Goal: Use online tool/utility: Utilize a website feature to perform a specific function

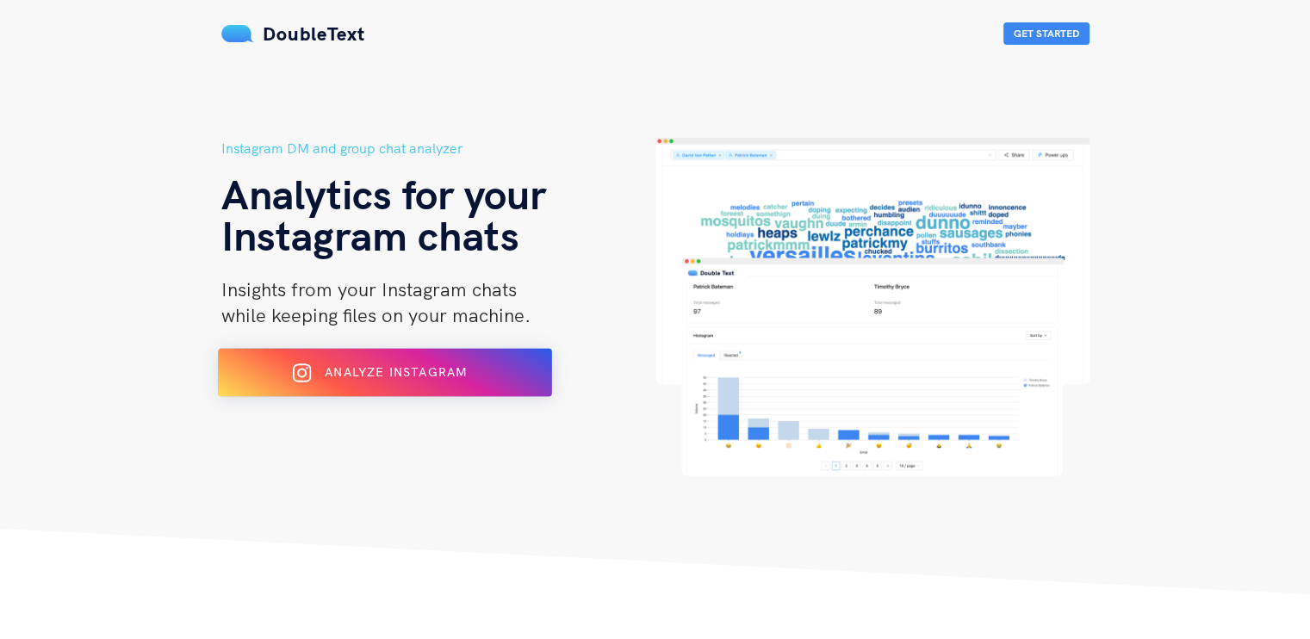
click at [246, 366] on button "Analyze Instagram" at bounding box center [385, 373] width 334 height 48
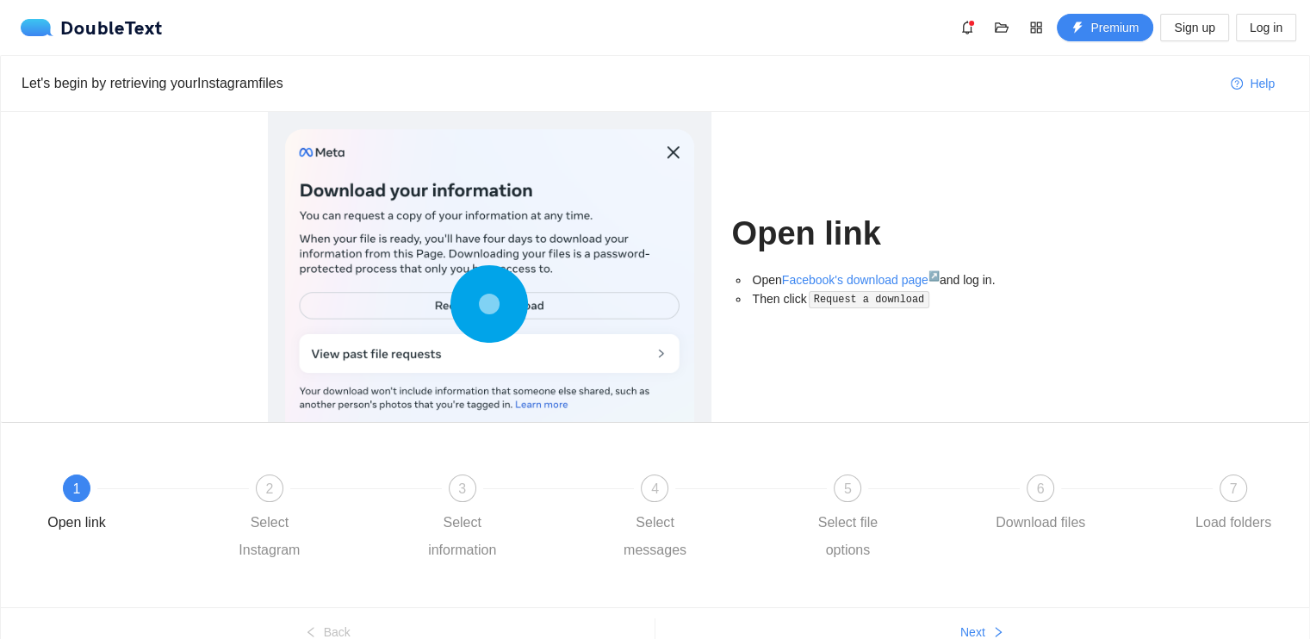
click at [554, 350] on div at bounding box center [489, 307] width 409 height 357
click at [882, 314] on div "Open Facebook's download page ↗ and log in. Then click Request a download" at bounding box center [887, 295] width 311 height 51
click at [252, 496] on div "2 Select Instagram" at bounding box center [316, 519] width 193 height 90
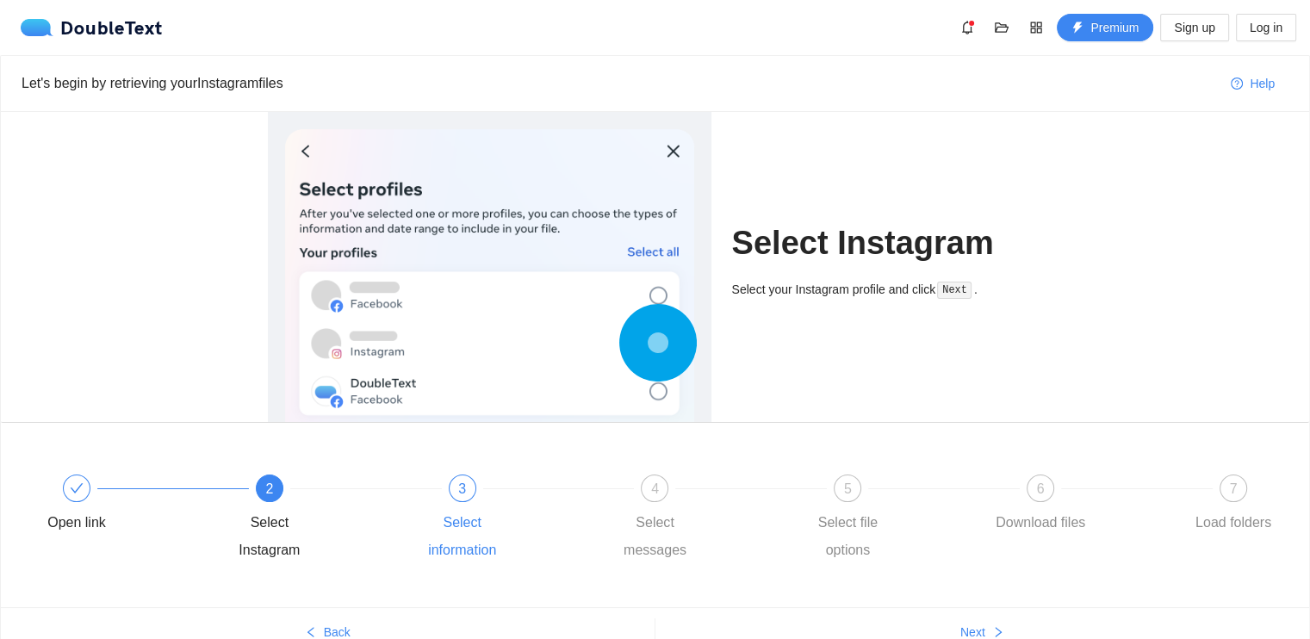
click at [434, 498] on div "3 Select information" at bounding box center [508, 519] width 193 height 90
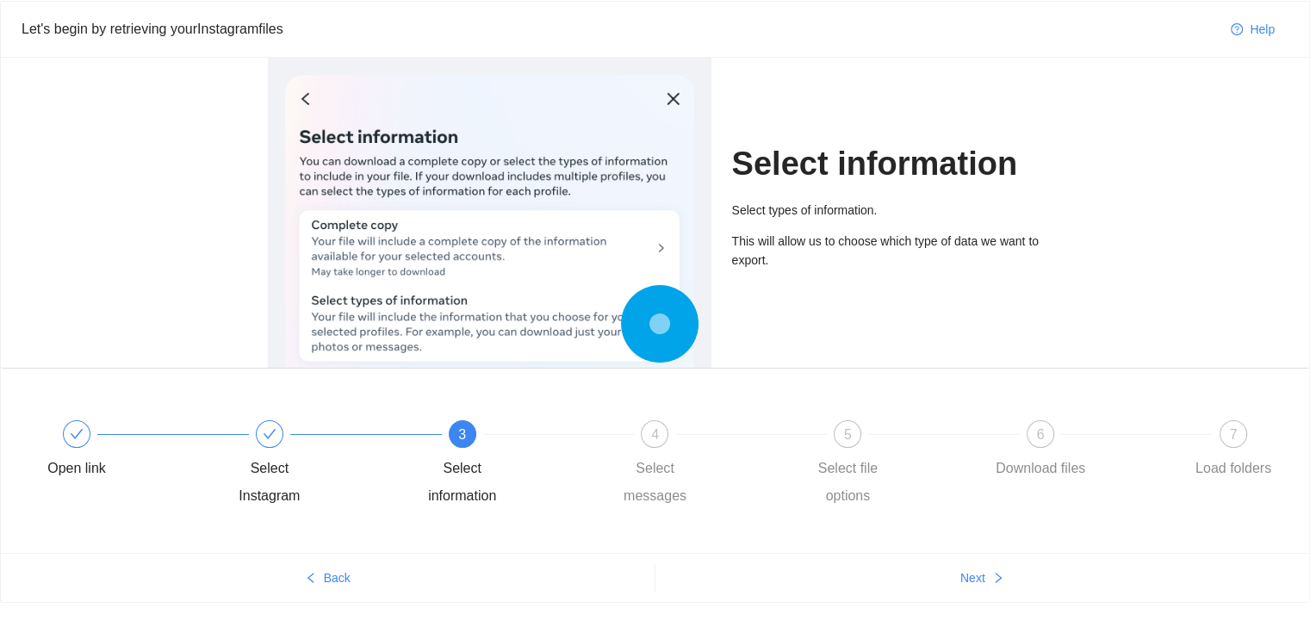
scroll to position [83, 0]
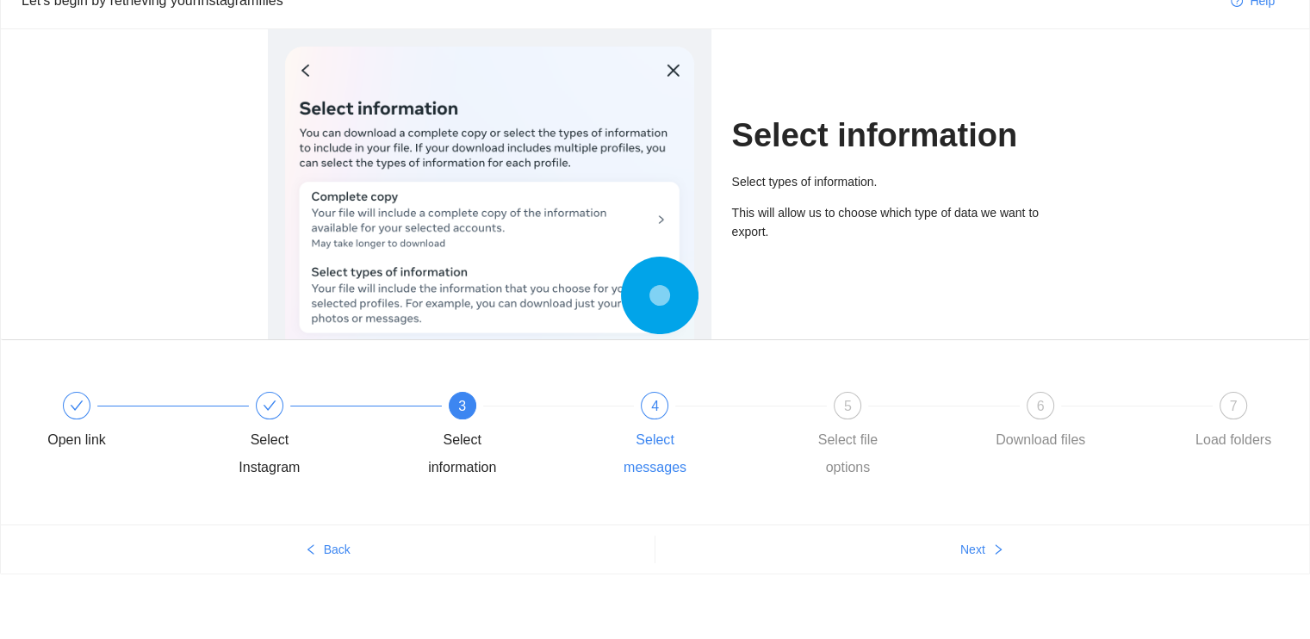
click at [671, 418] on div "4 Select messages" at bounding box center [701, 437] width 193 height 90
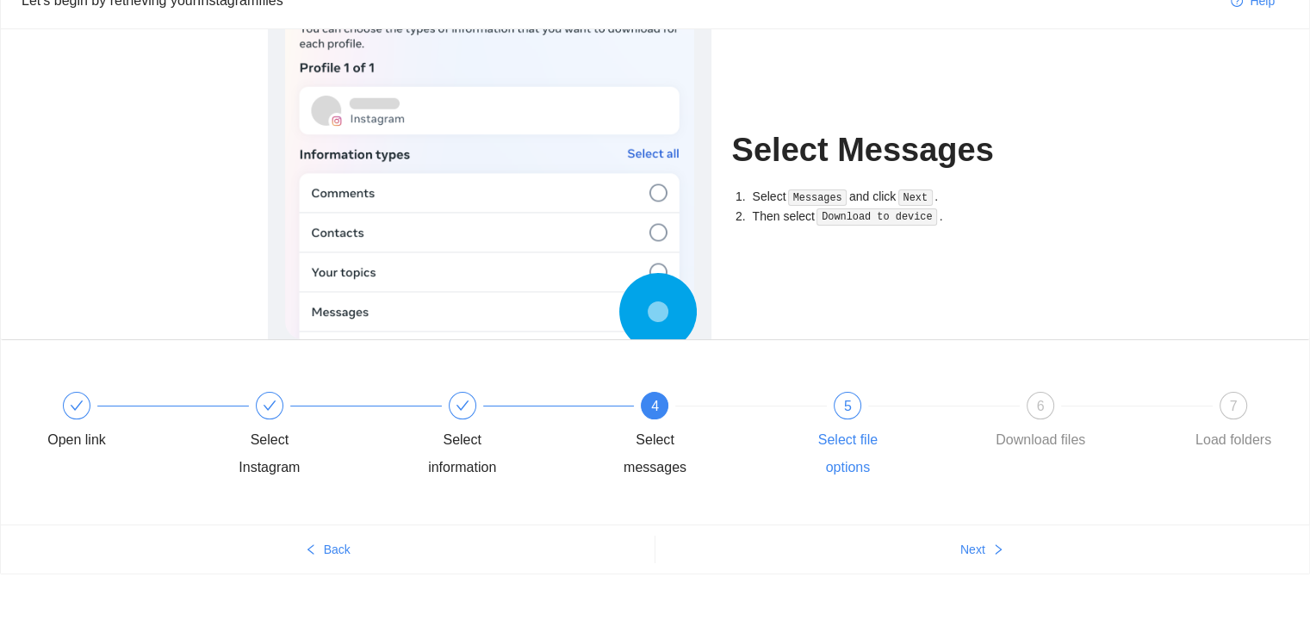
click at [824, 402] on div "5 Select file options" at bounding box center [893, 437] width 193 height 90
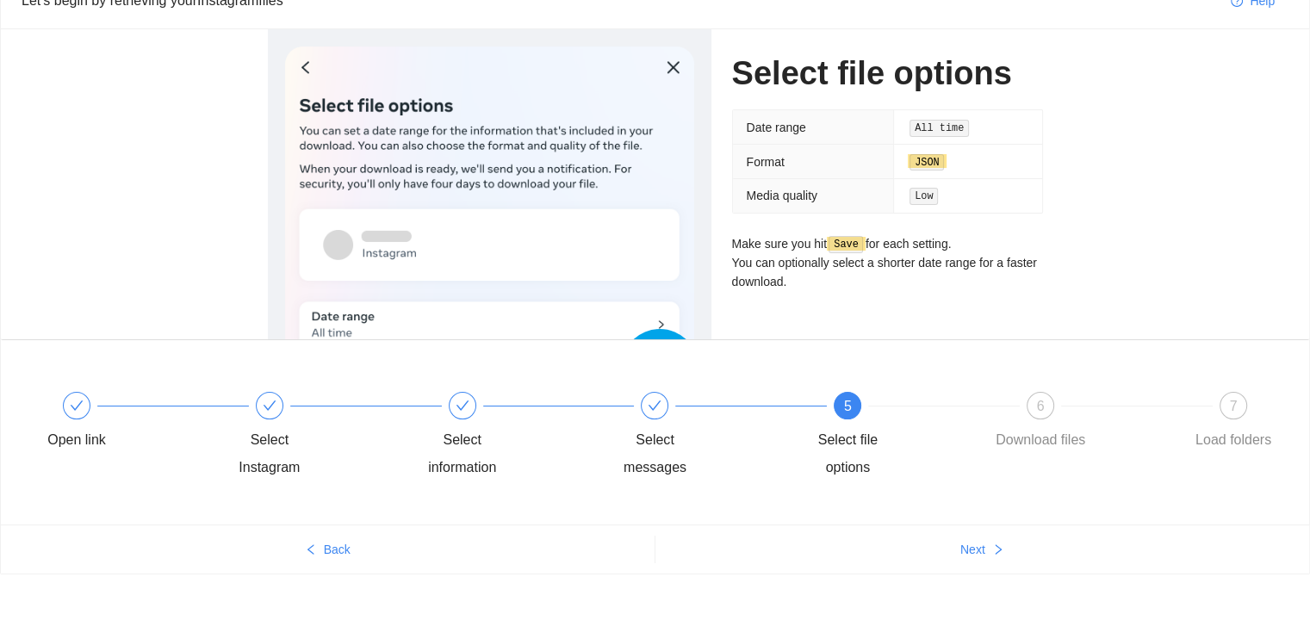
click at [971, 409] on div "5 Select file options" at bounding box center [893, 437] width 193 height 90
click at [986, 410] on div "5 Select file options" at bounding box center [893, 437] width 193 height 90
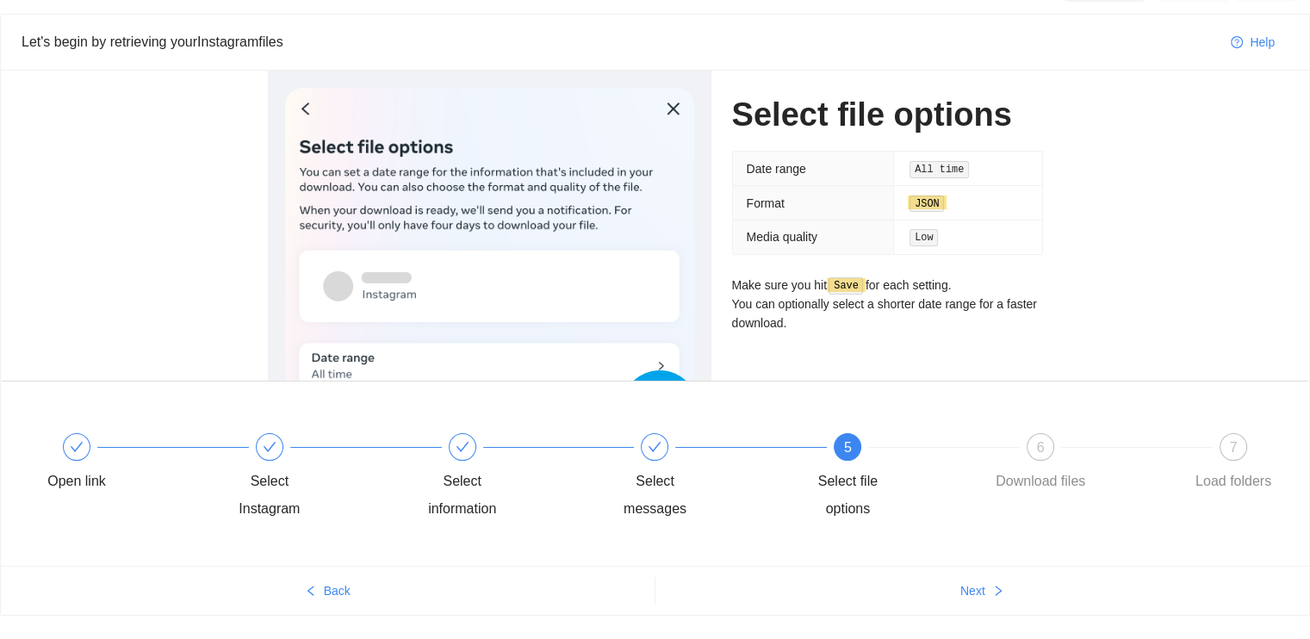
click at [1013, 417] on div "Select file options Date range All time Format JSON Media quality Low Make sure…" at bounding box center [655, 318] width 1308 height 495
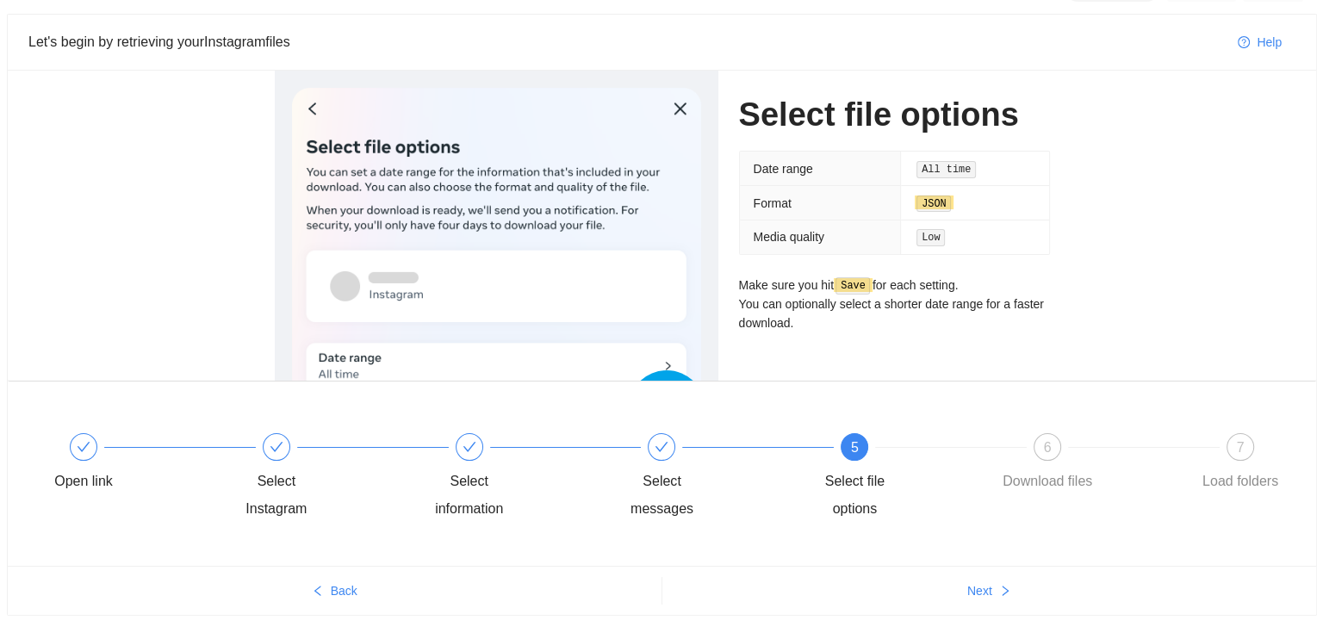
scroll to position [0, 0]
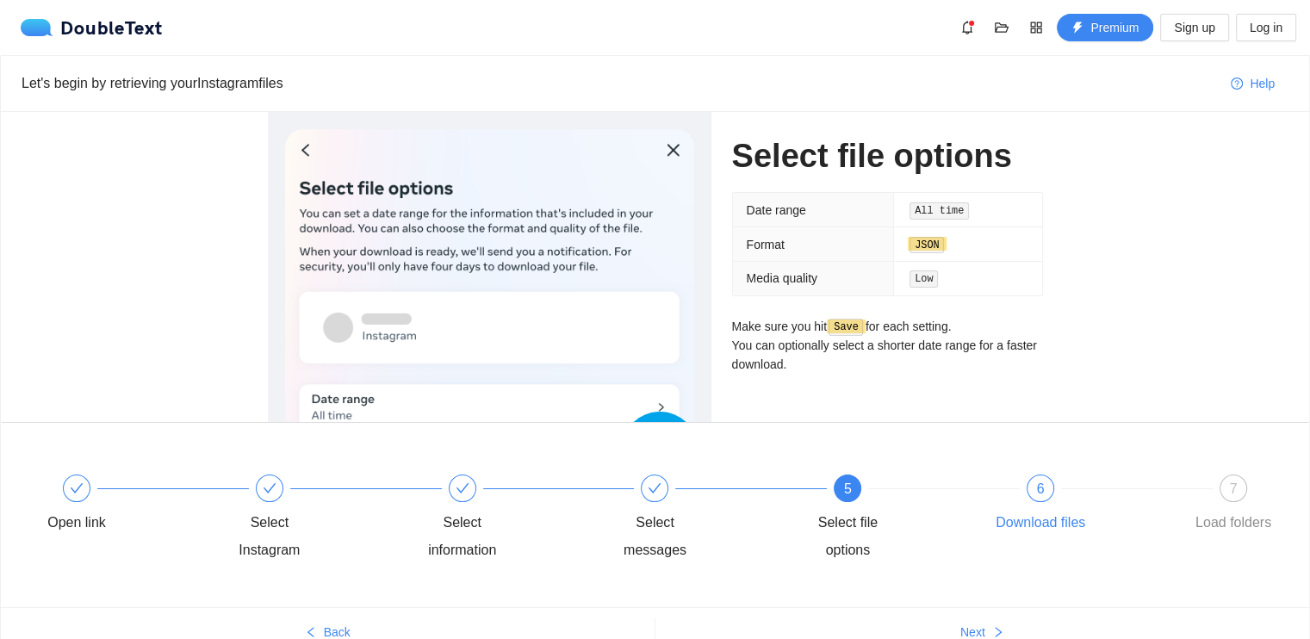
click at [1046, 496] on div "6" at bounding box center [1040, 488] width 28 height 28
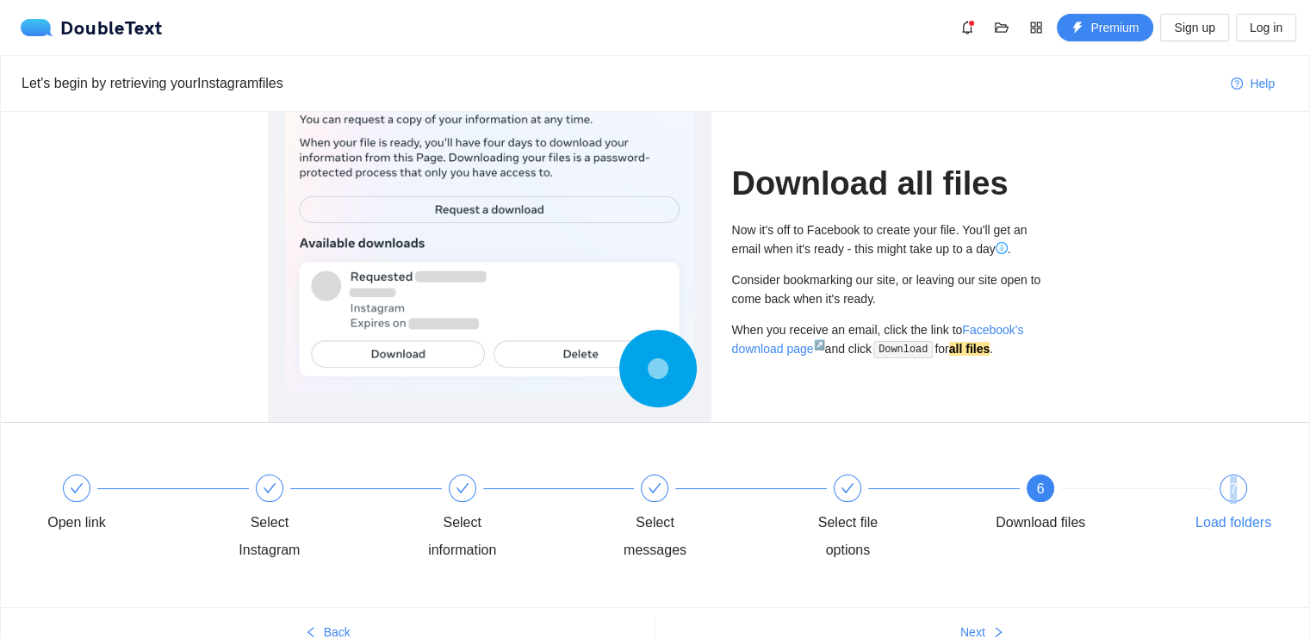
click at [1233, 486] on span "7" at bounding box center [1234, 488] width 8 height 15
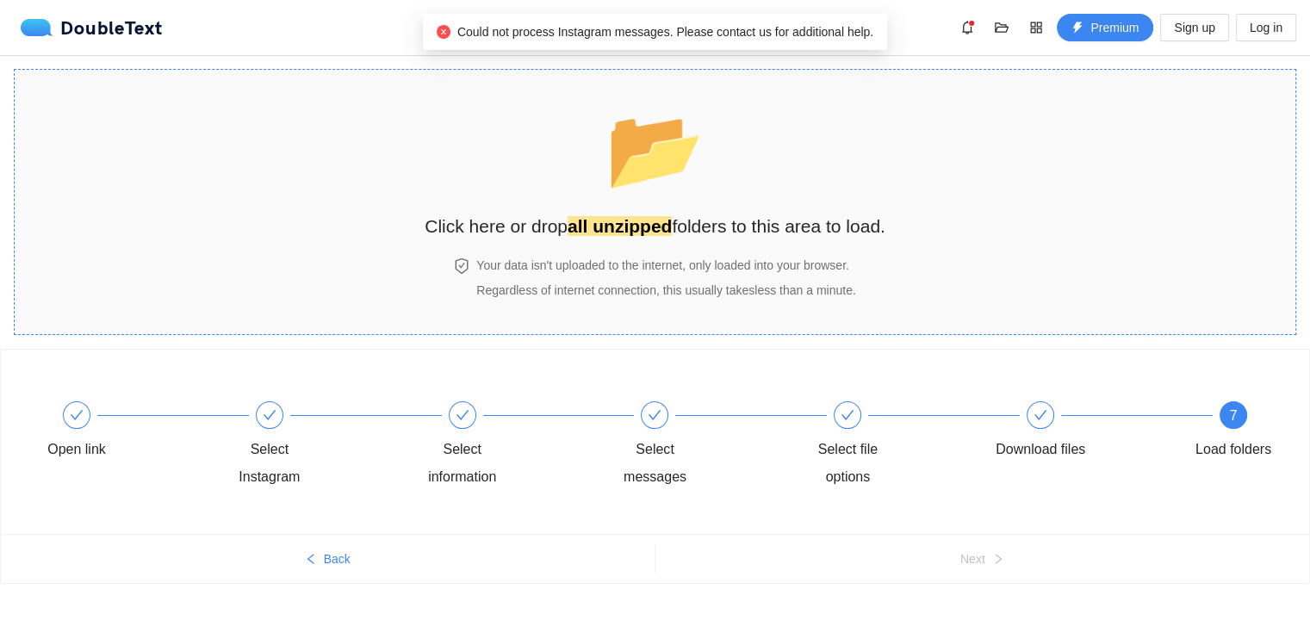
click at [552, 228] on h2 "Click here or drop all unzipped folders to this area to load." at bounding box center [655, 226] width 461 height 28
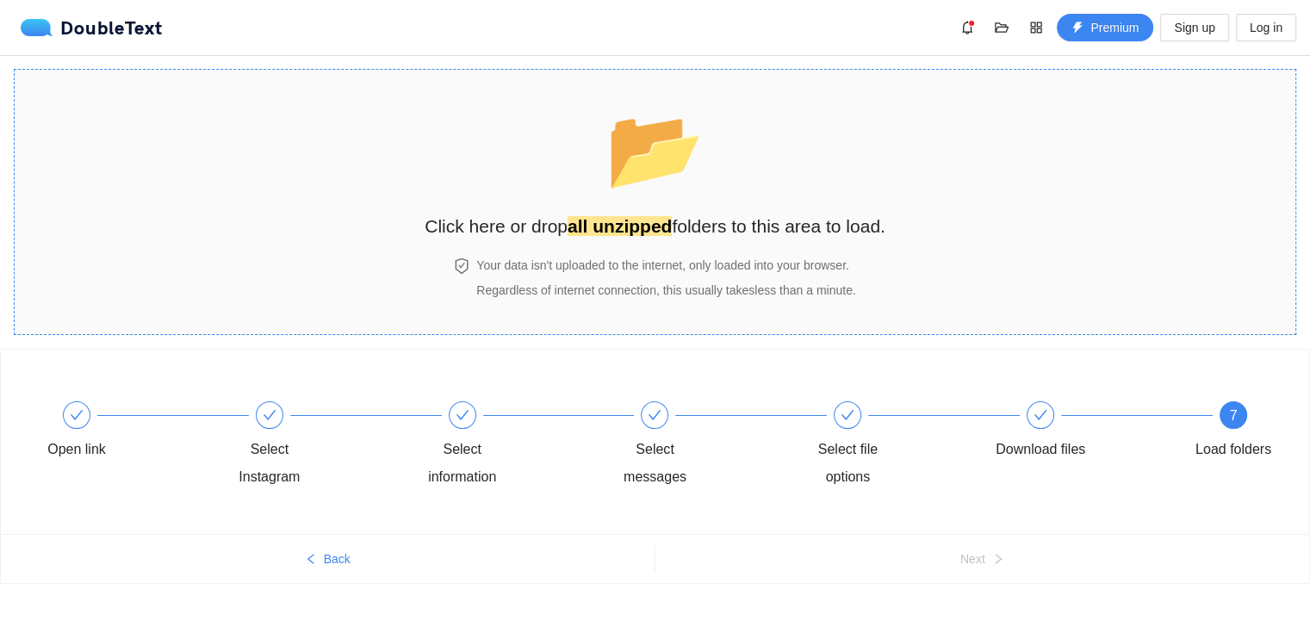
click at [648, 216] on strong "all unzipped" at bounding box center [619, 226] width 104 height 20
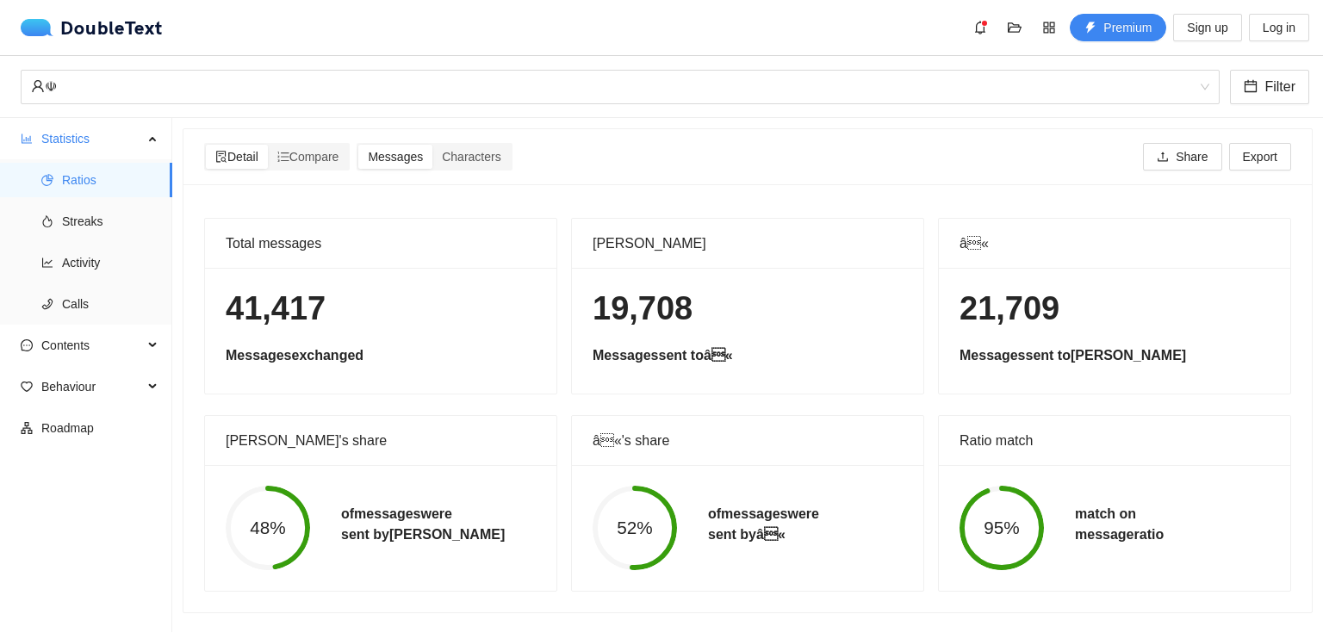
scroll to position [3, 0]
click at [82, 214] on span "Streaks" at bounding box center [110, 221] width 96 height 34
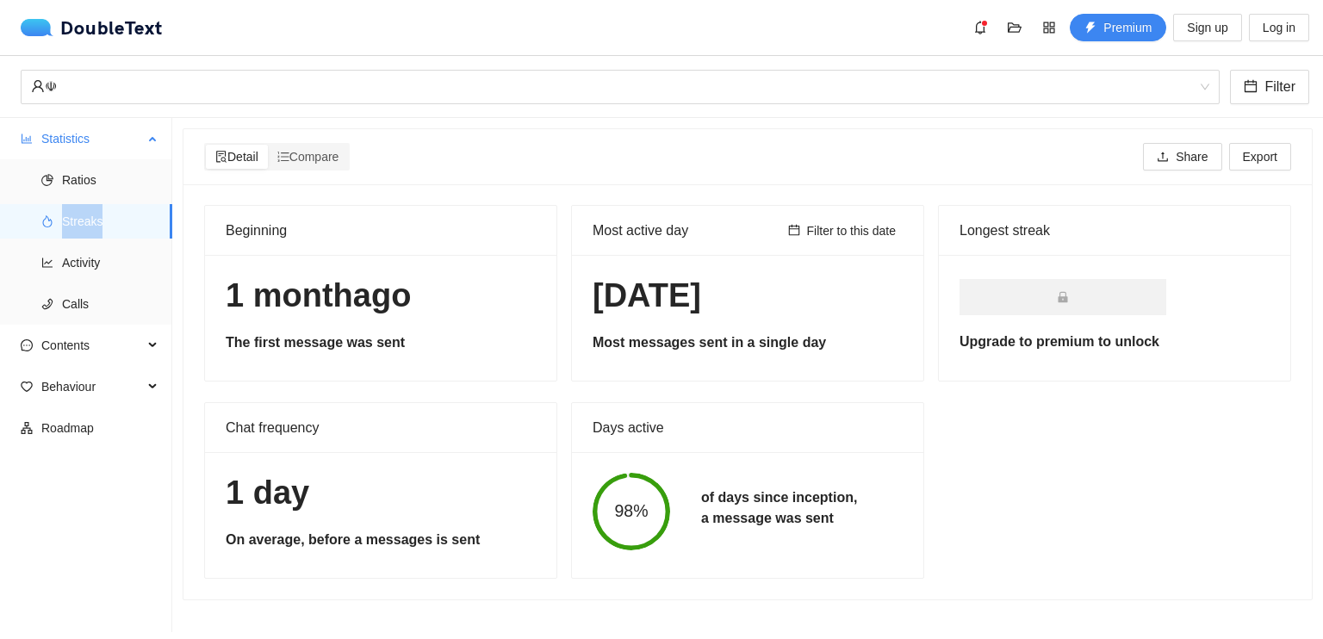
click at [82, 214] on span "Streaks" at bounding box center [110, 221] width 96 height 34
click at [84, 256] on span "Activity" at bounding box center [110, 262] width 96 height 34
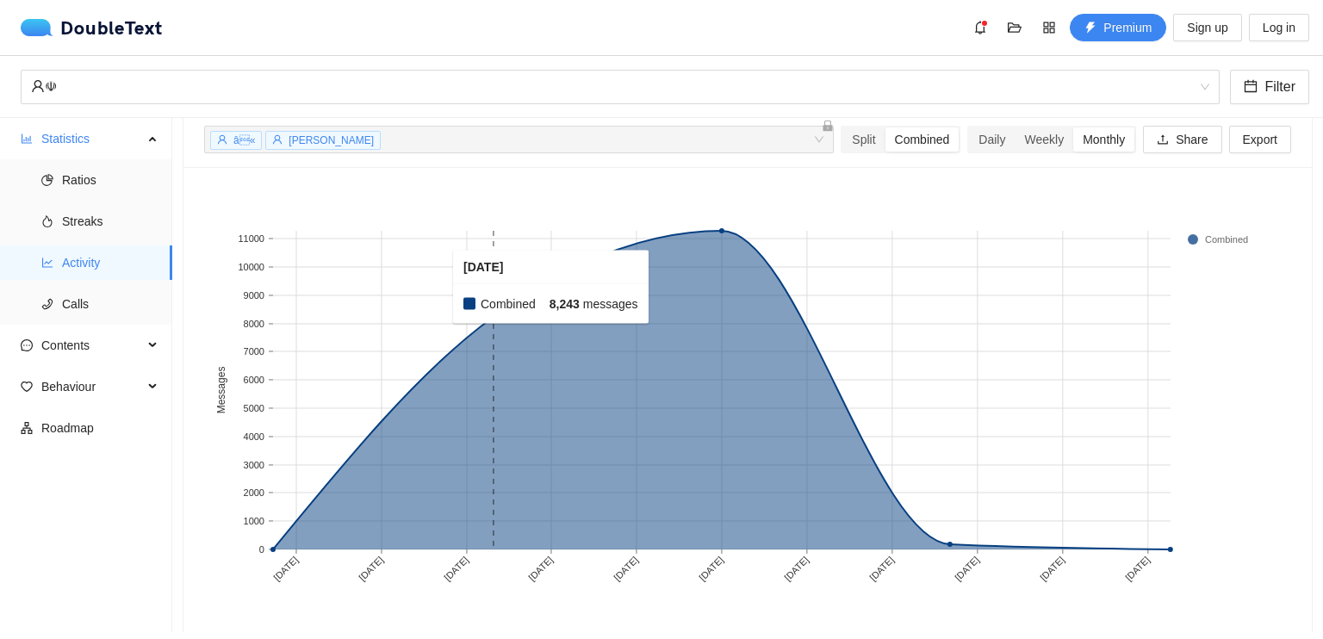
scroll to position [95, 0]
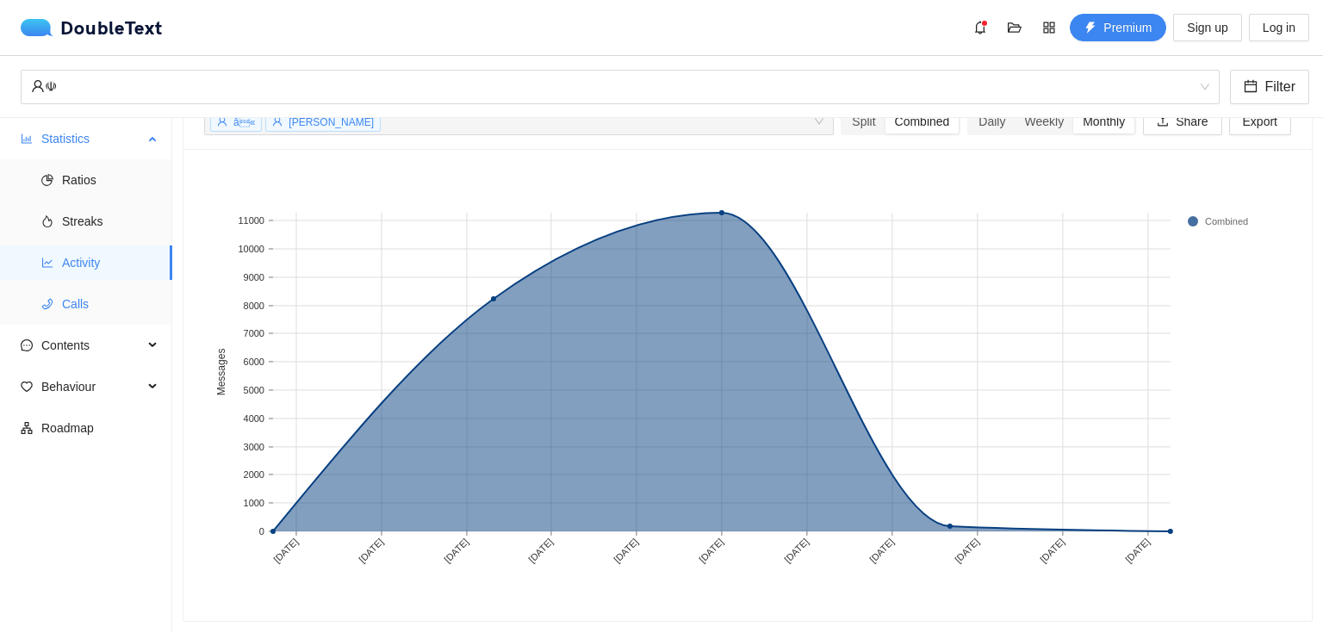
click at [62, 295] on span "Calls" at bounding box center [110, 304] width 96 height 34
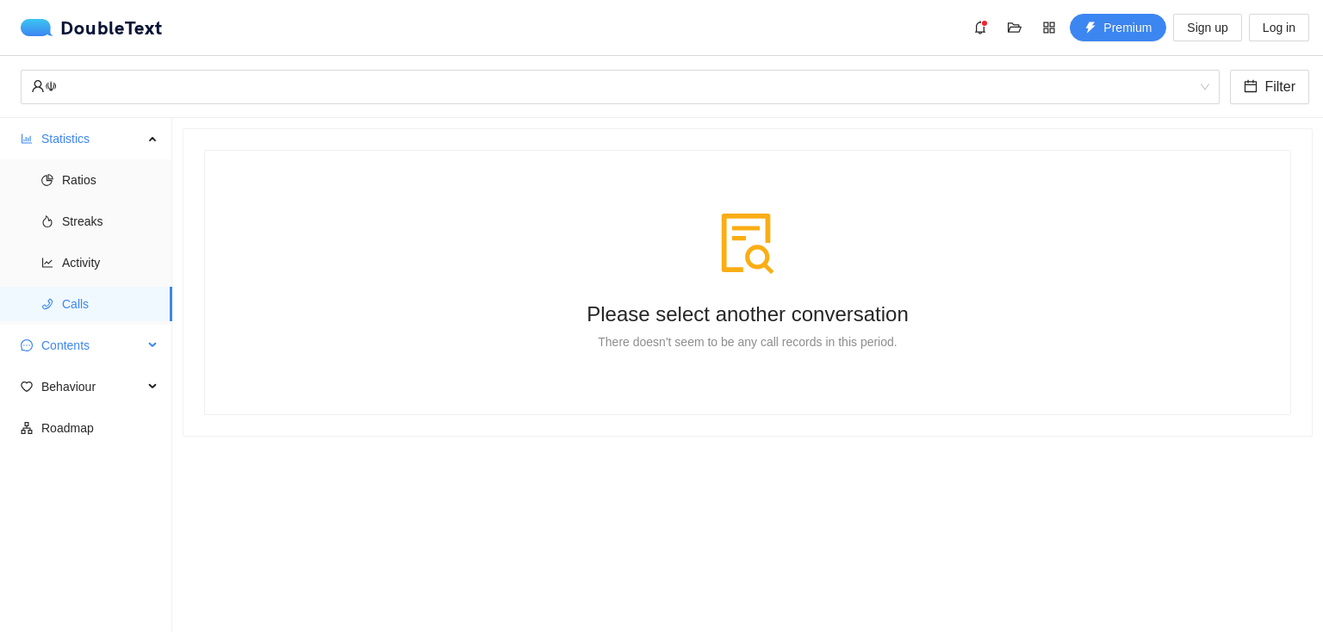
click at [82, 347] on span "Contents" at bounding box center [92, 345] width 102 height 34
click at [109, 385] on span "Word Cloud" at bounding box center [110, 386] width 96 height 34
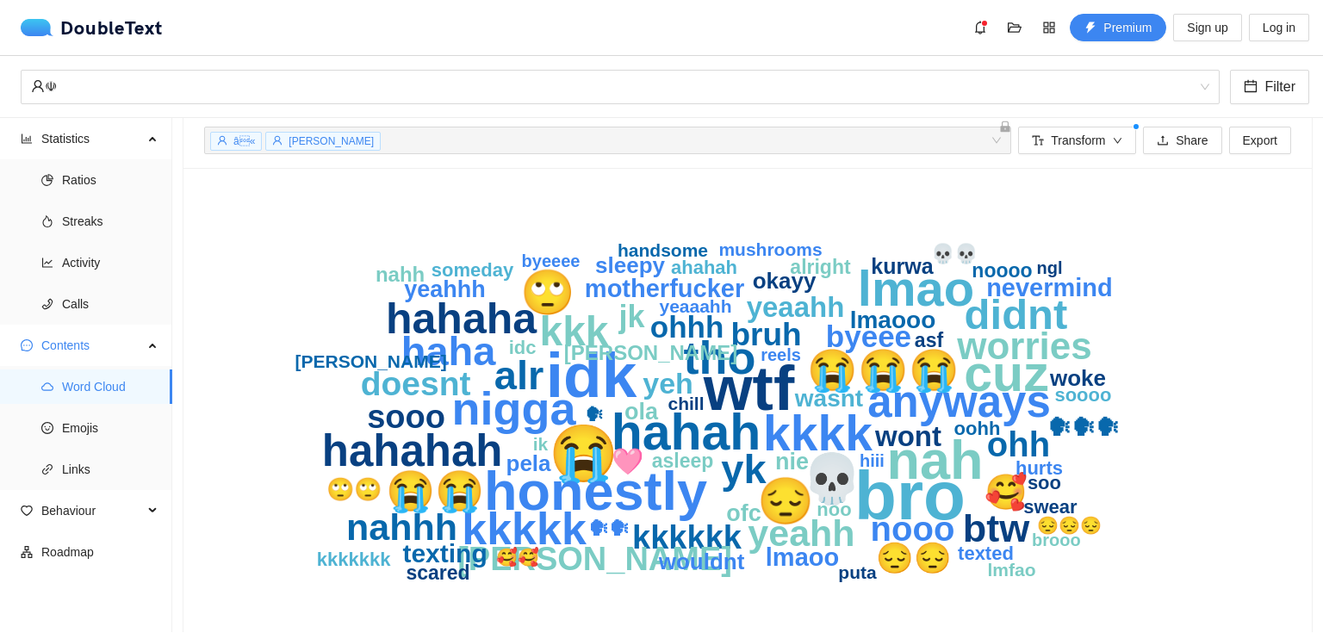
scroll to position [65, 0]
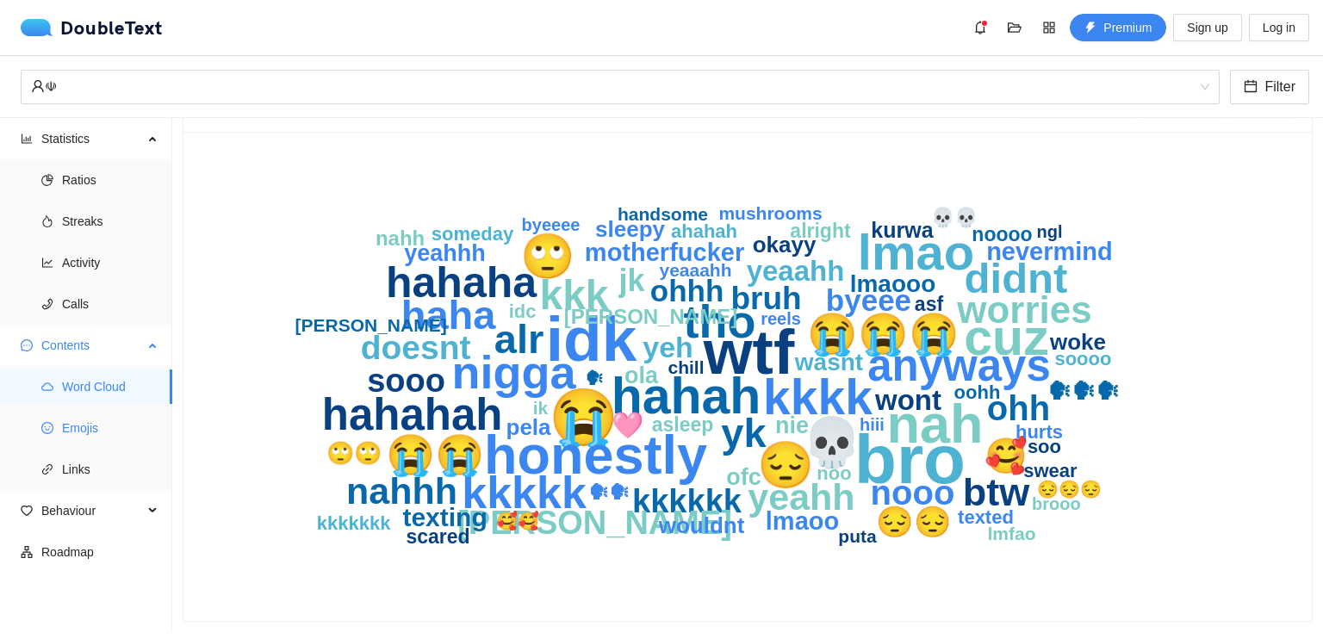
click at [83, 419] on span "Emojis" at bounding box center [110, 428] width 96 height 34
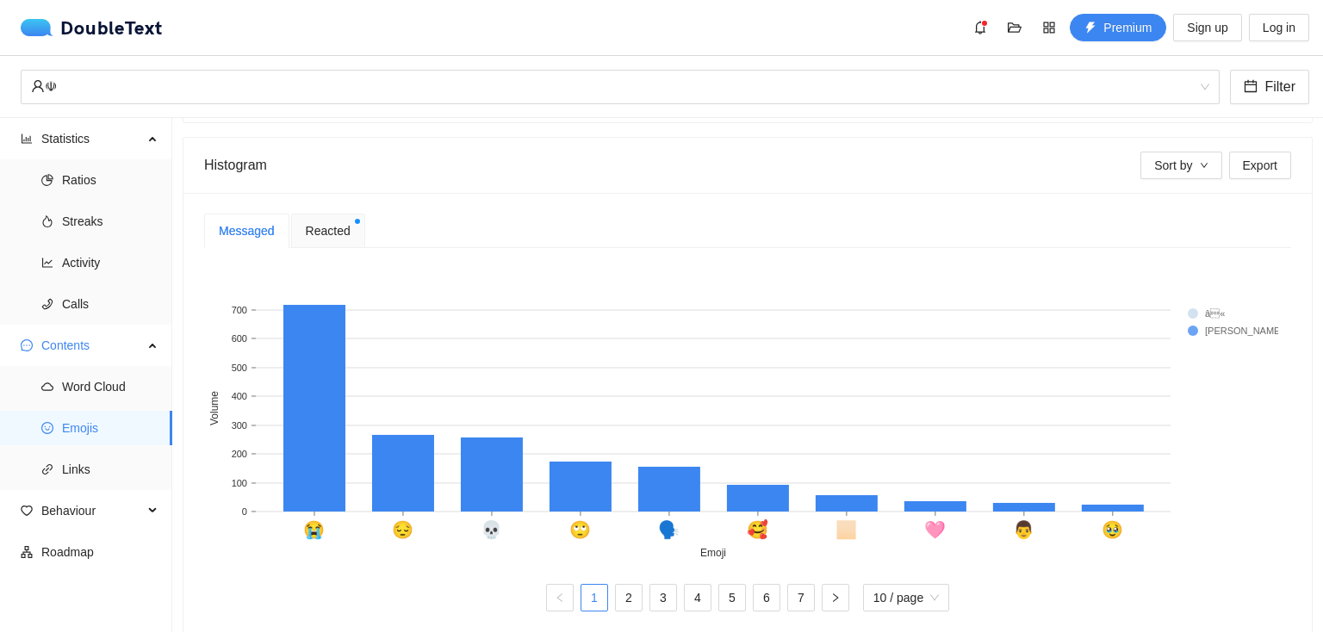
scroll to position [328, 0]
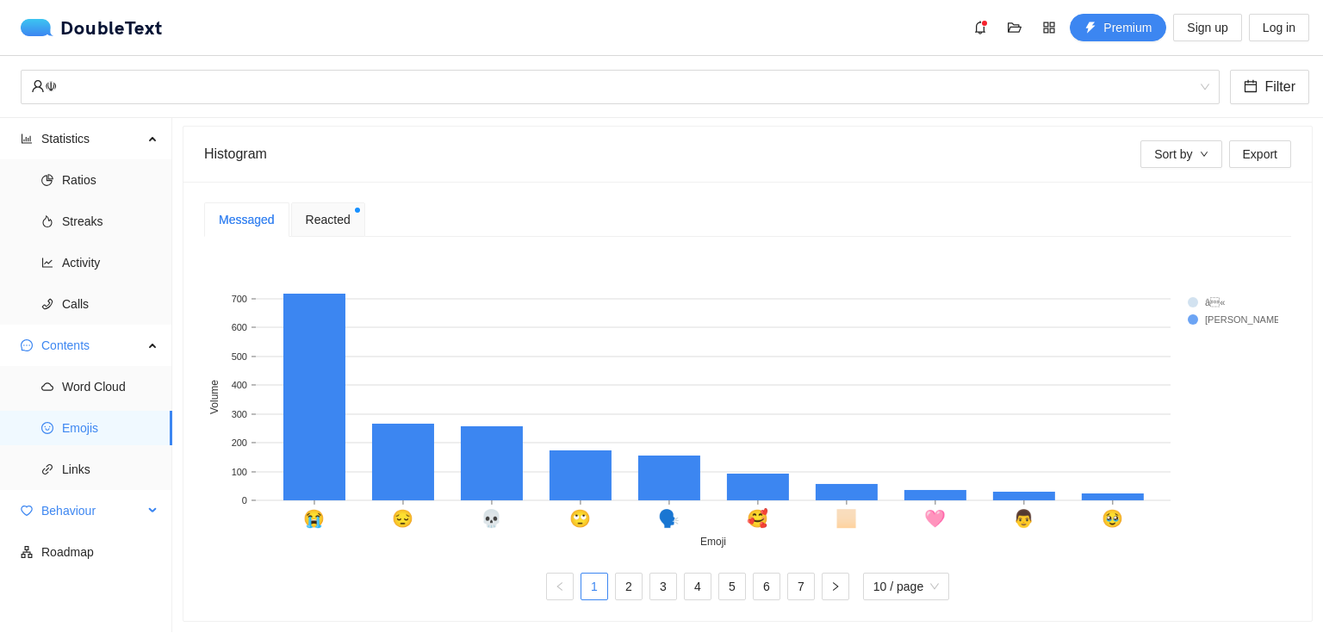
click at [90, 513] on span "Behaviour" at bounding box center [92, 510] width 102 height 34
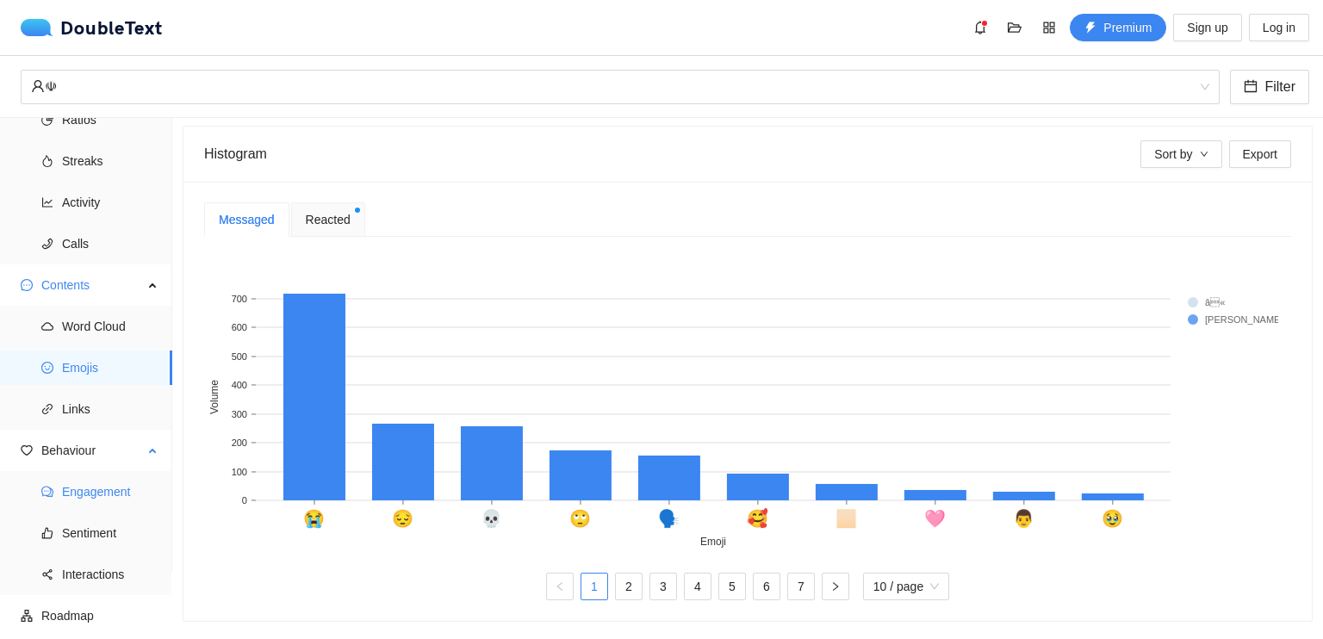
click at [106, 505] on span "Engagement" at bounding box center [110, 491] width 96 height 34
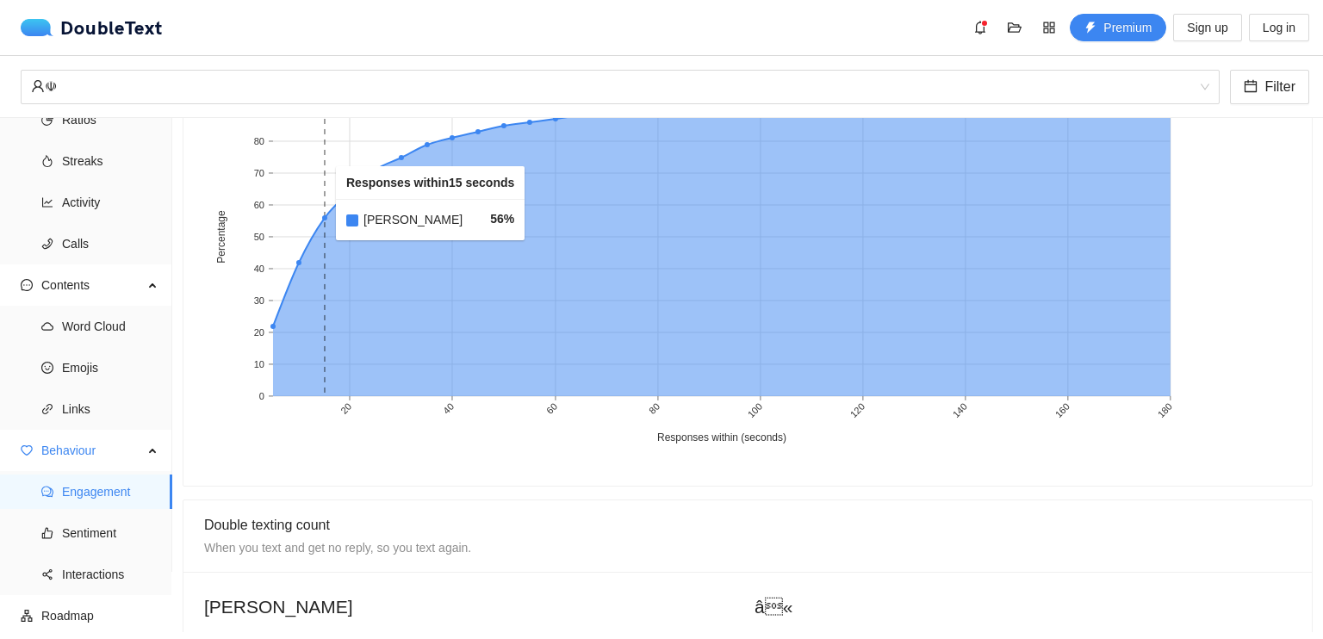
scroll to position [530, 0]
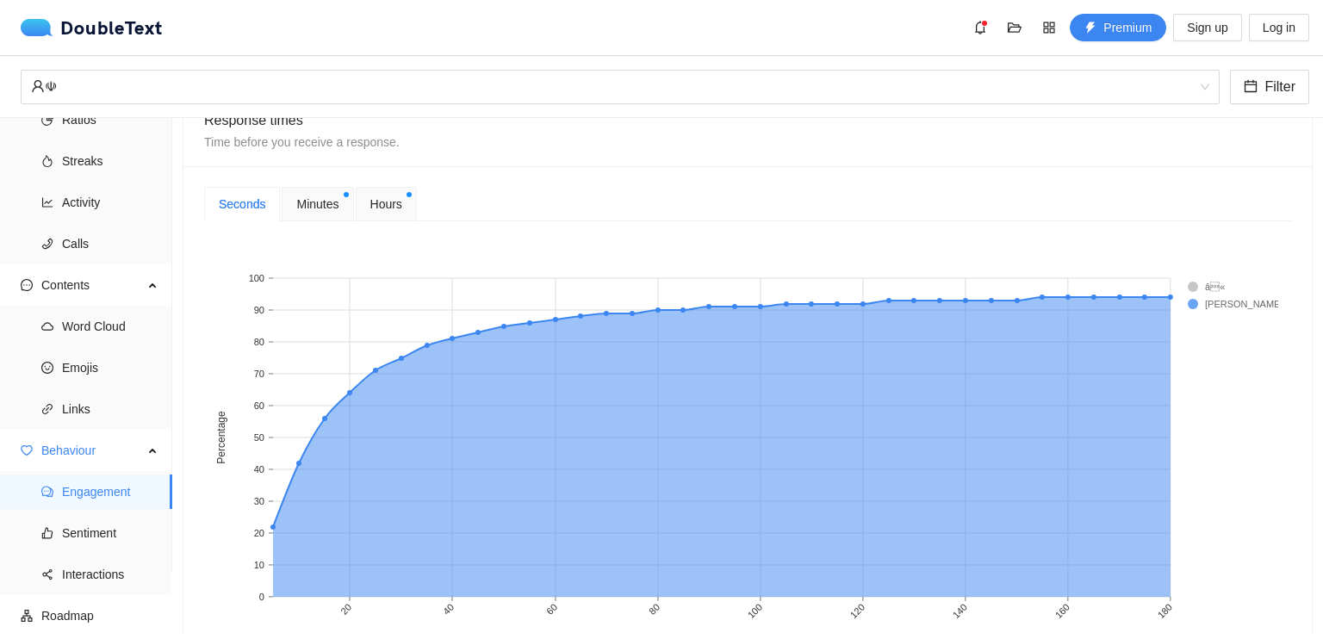
click at [1195, 287] on rect at bounding box center [1221, 286] width 69 height 17
click at [322, 208] on span "Minutes" at bounding box center [317, 204] width 42 height 19
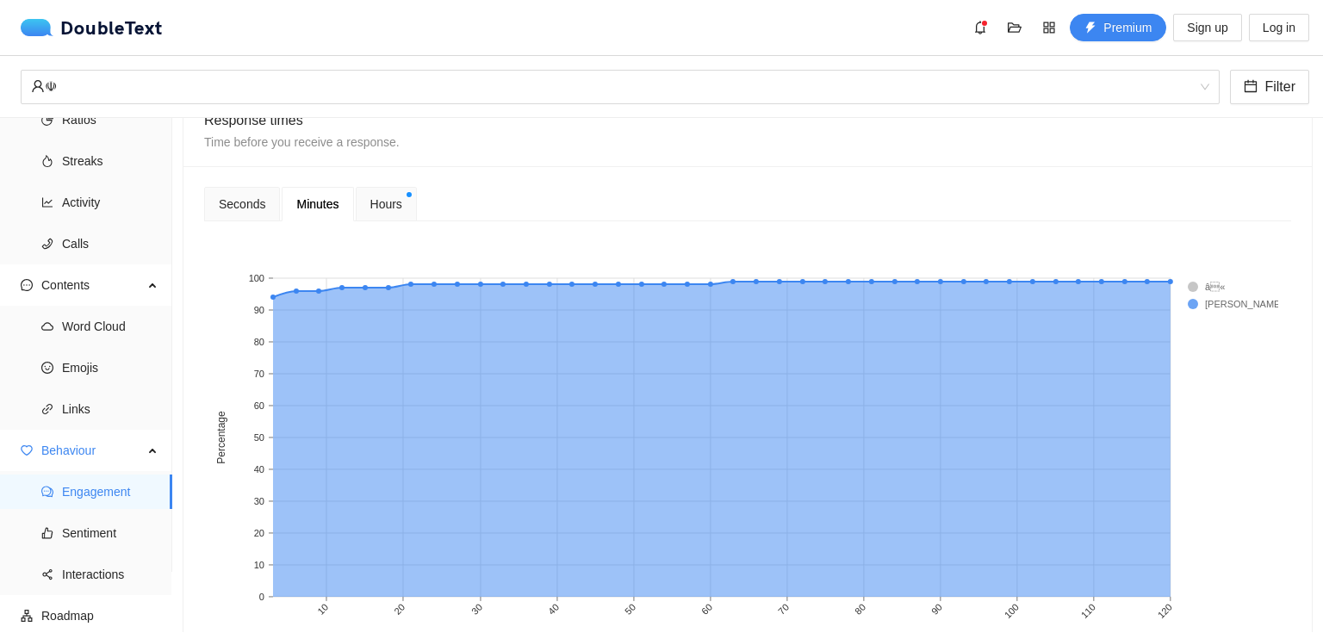
click at [370, 201] on span "Hours" at bounding box center [386, 204] width 32 height 19
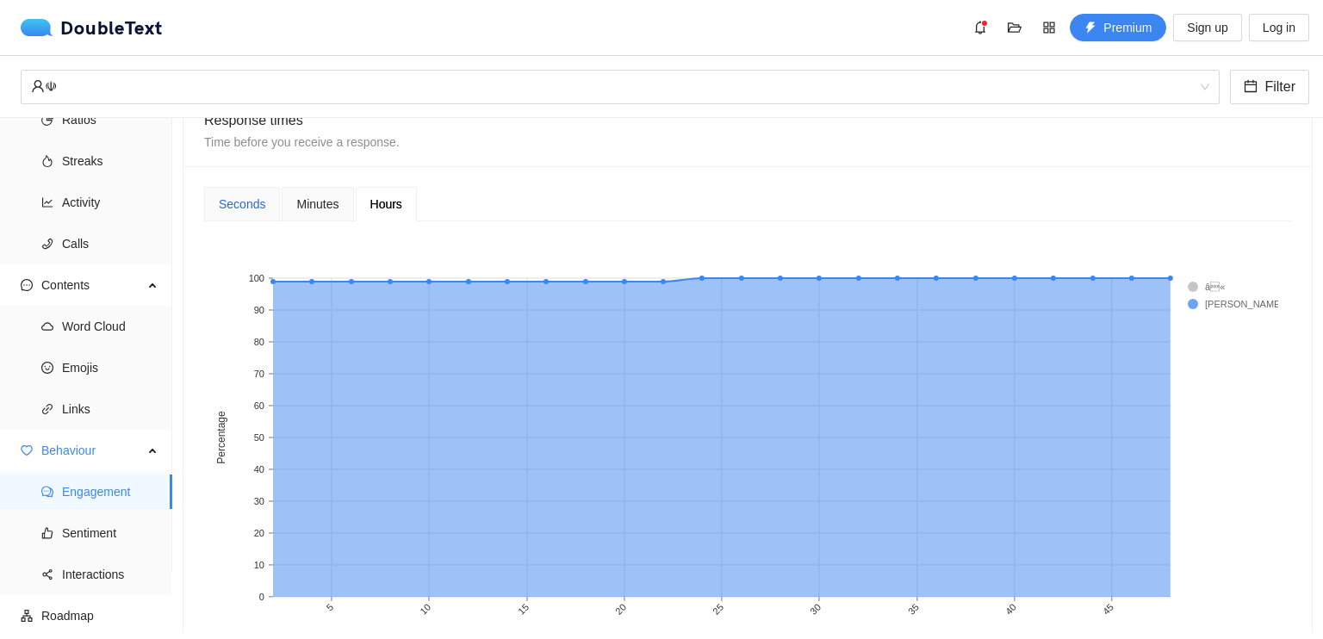
click at [241, 199] on div "Seconds" at bounding box center [242, 204] width 47 height 19
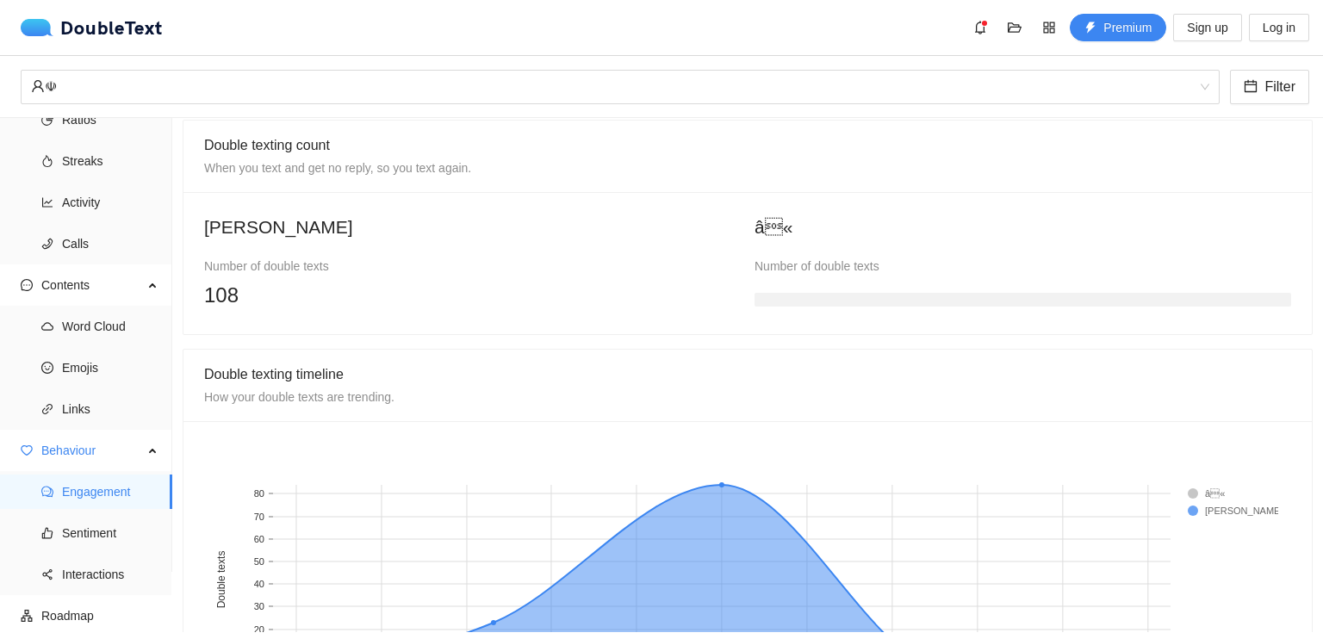
scroll to position [1132, 0]
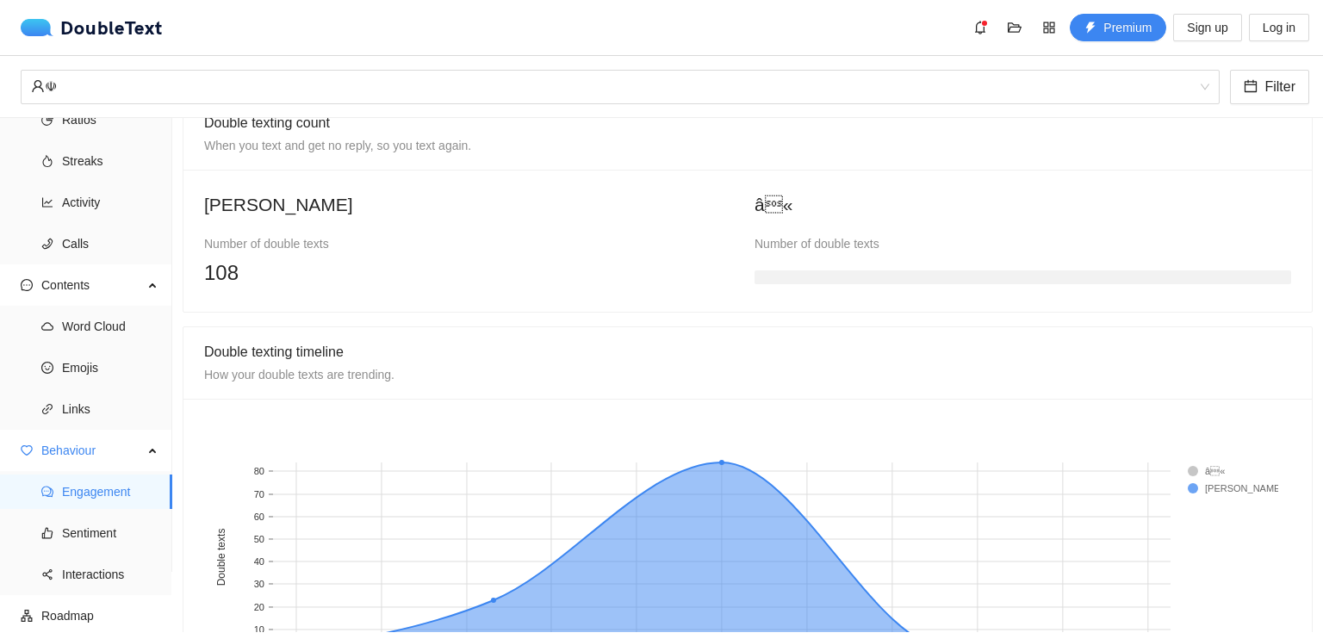
click at [840, 257] on div at bounding box center [1022, 274] width 536 height 34
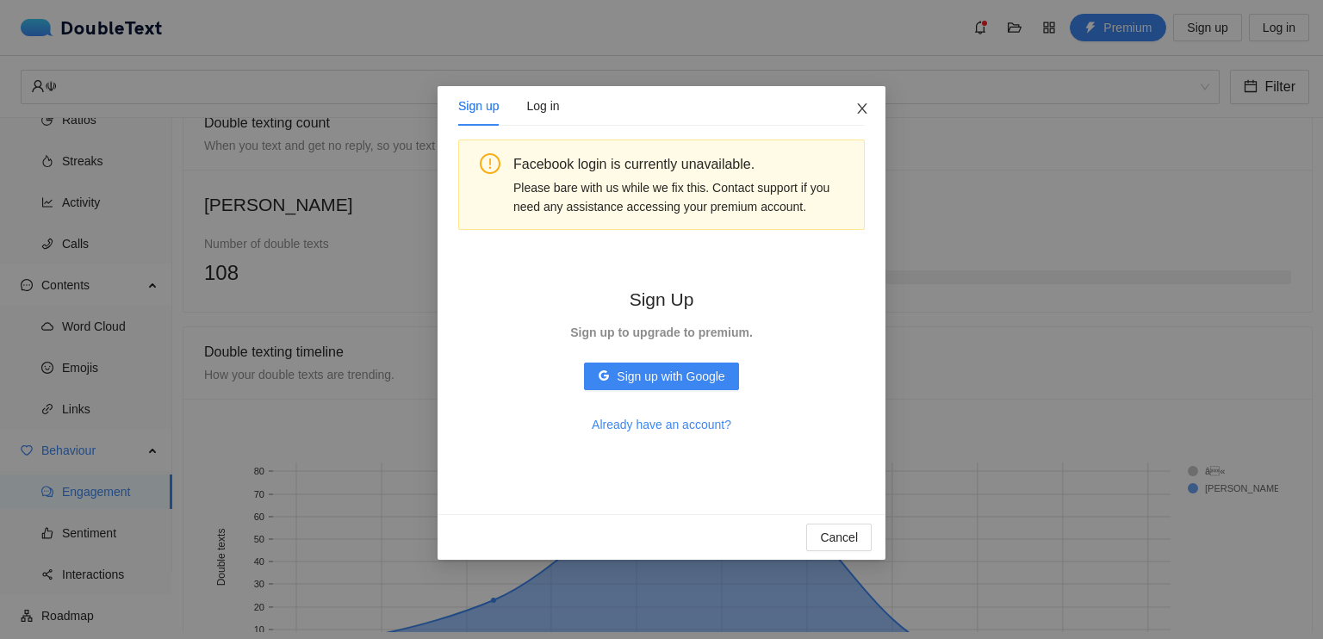
click at [863, 111] on span "Close" at bounding box center [862, 109] width 47 height 47
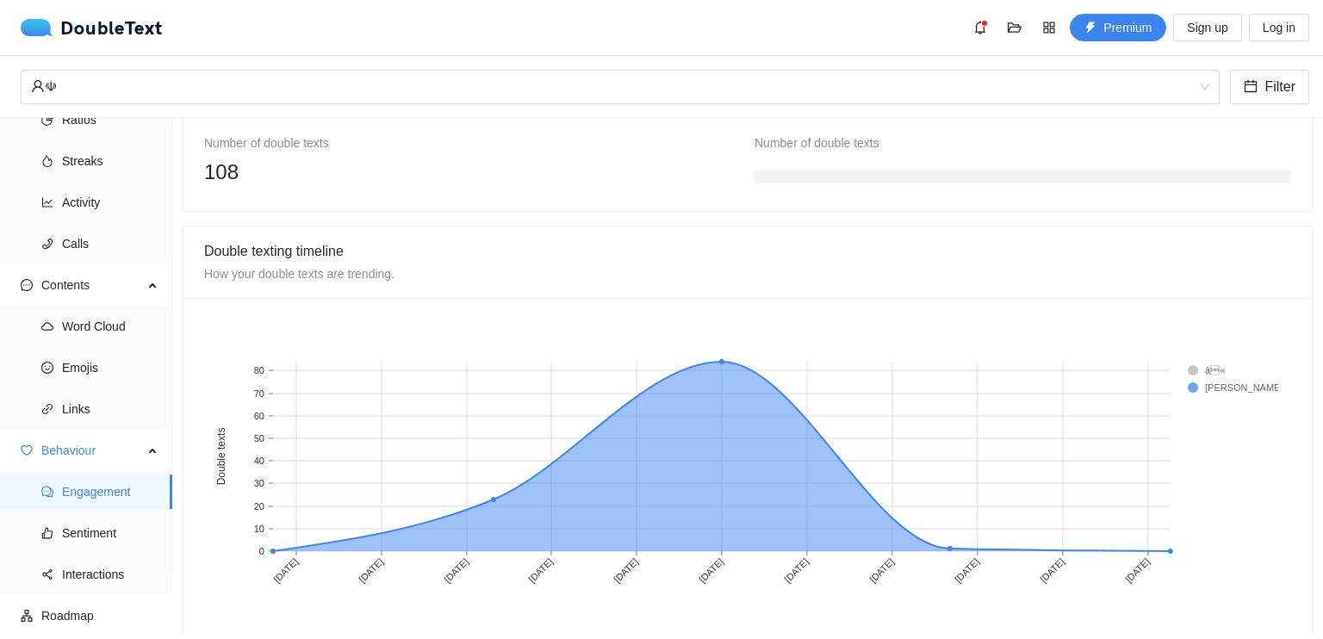
scroll to position [1263, 0]
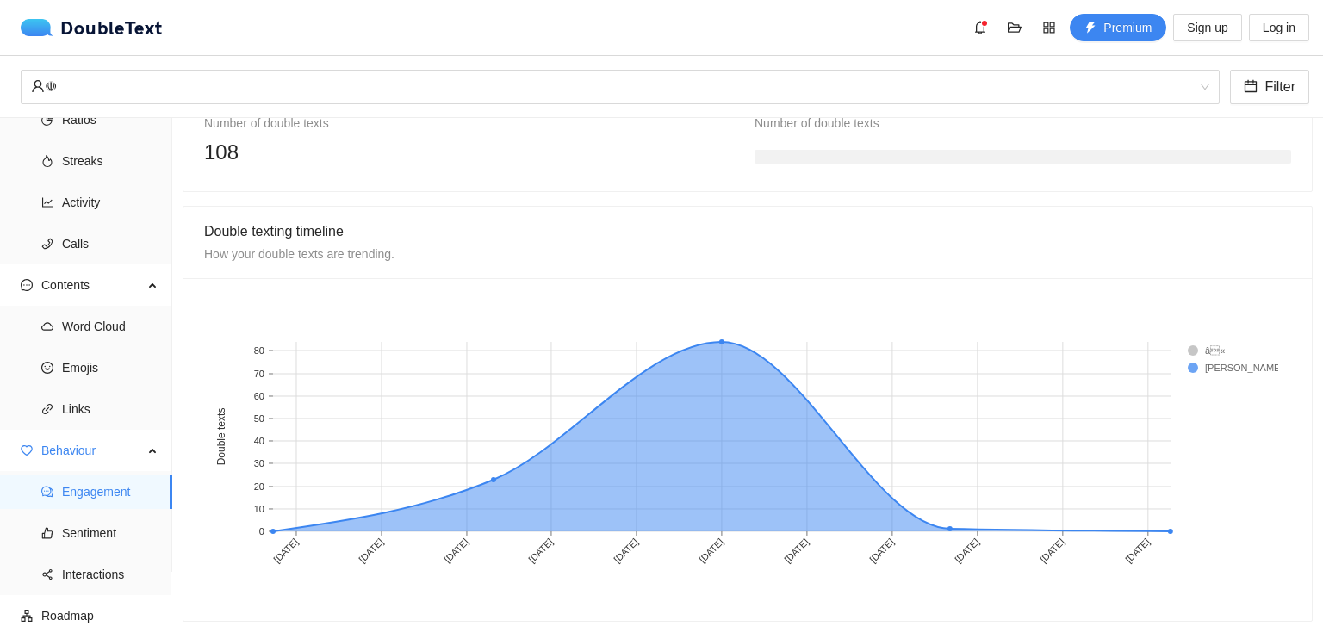
click at [1192, 342] on rect at bounding box center [1221, 350] width 69 height 17
click at [1217, 342] on rect at bounding box center [1221, 350] width 69 height 17
click at [1216, 342] on rect at bounding box center [1221, 350] width 69 height 17
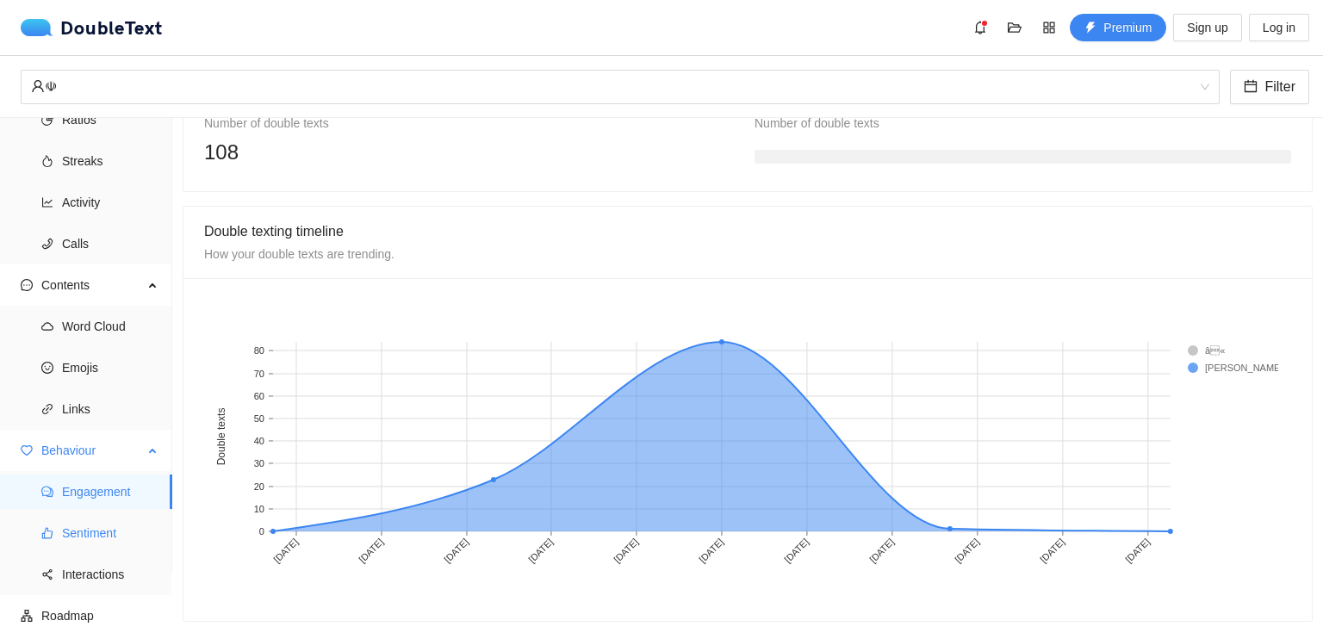
click at [83, 525] on span "Sentiment" at bounding box center [110, 533] width 96 height 34
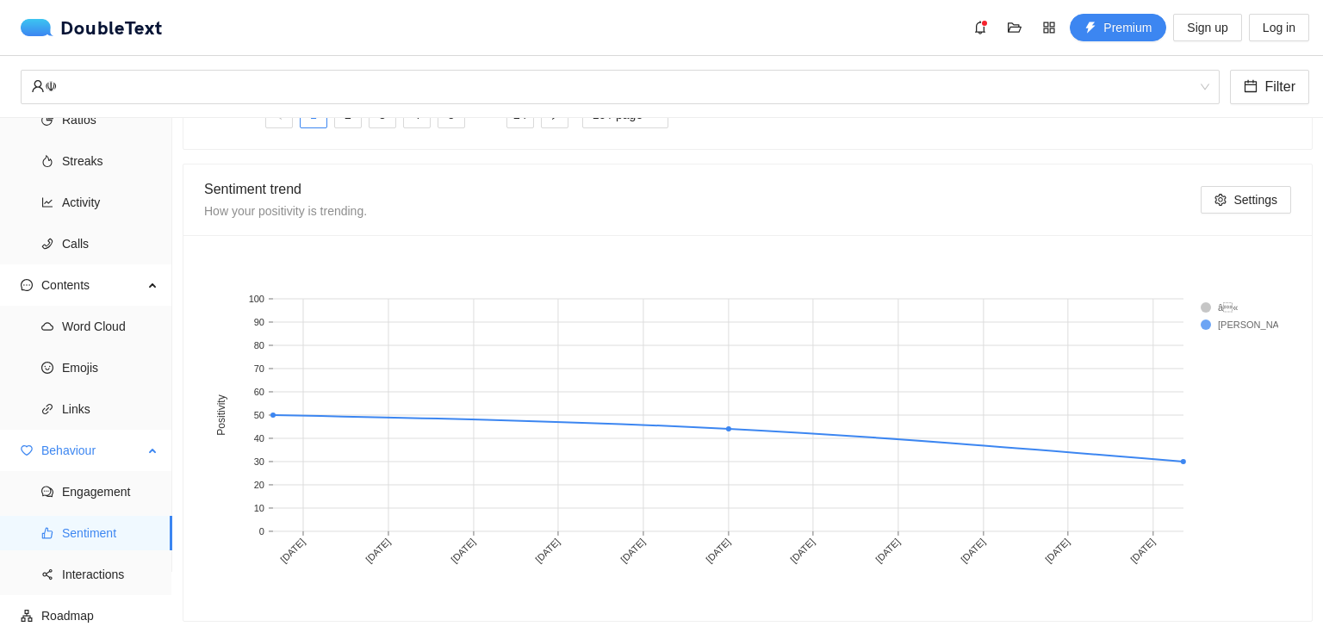
scroll to position [916, 0]
click at [86, 571] on span "Interactions" at bounding box center [110, 574] width 96 height 34
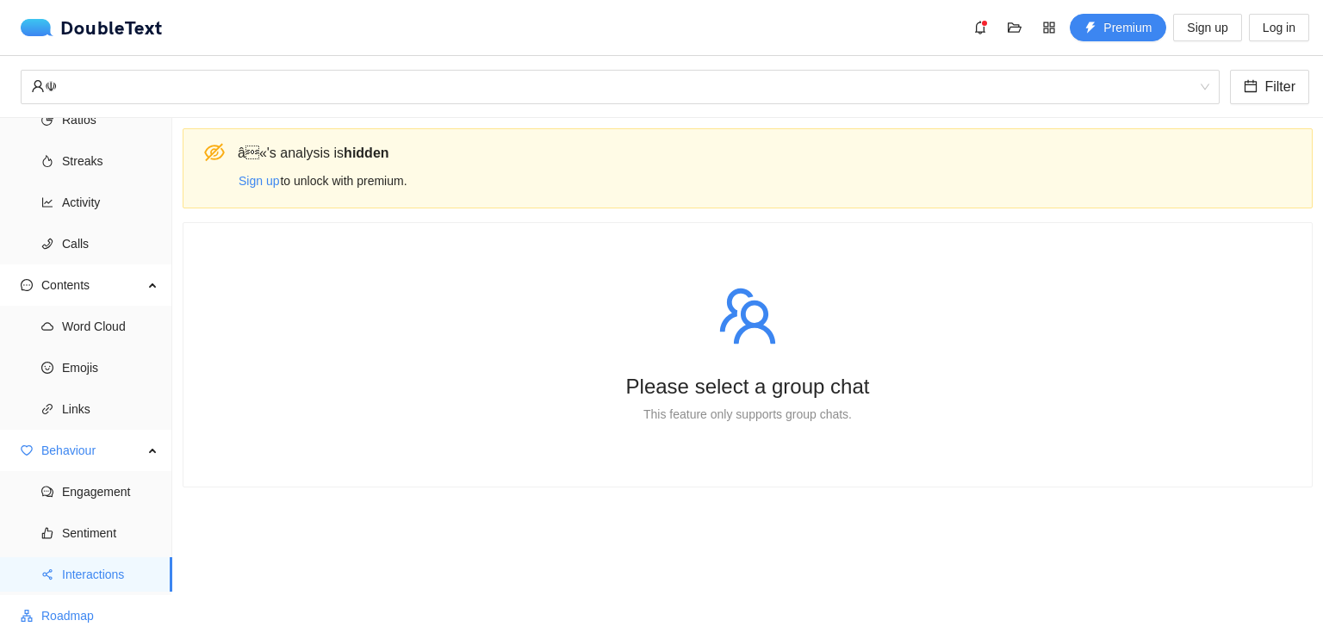
click at [58, 611] on span "Roadmap" at bounding box center [99, 615] width 117 height 34
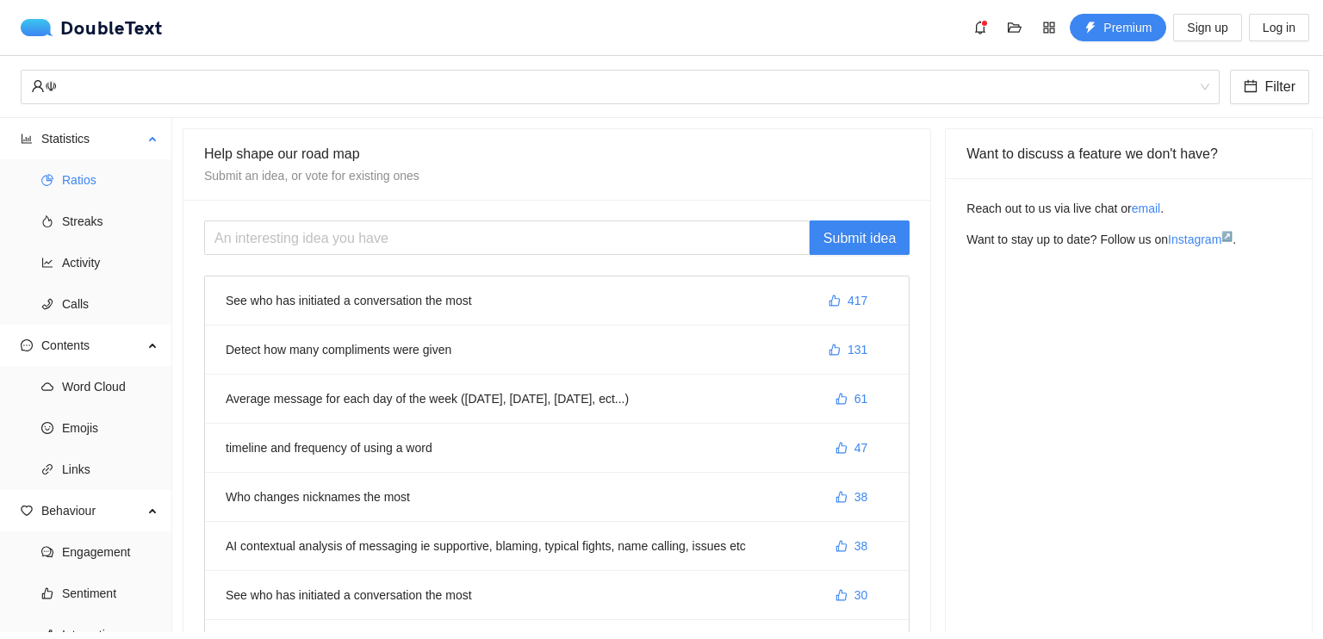
click at [94, 175] on span "Ratios" at bounding box center [110, 180] width 96 height 34
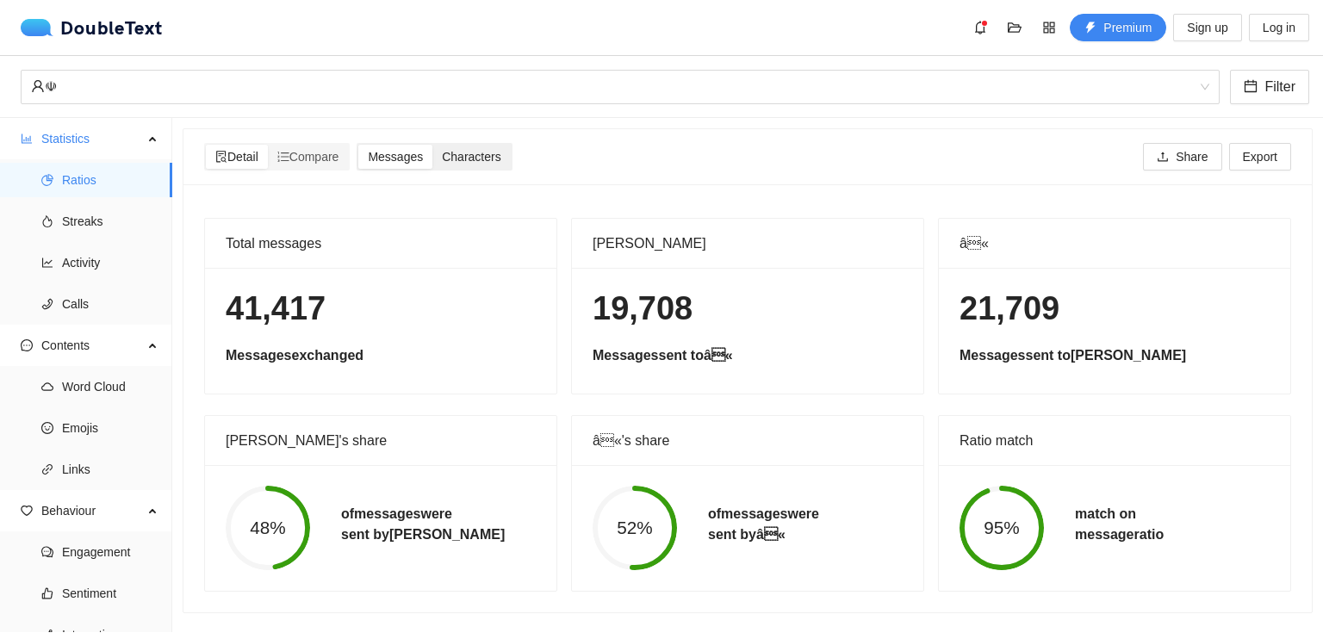
click at [460, 154] on span "Characters" at bounding box center [471, 157] width 59 height 14
click at [432, 145] on input "Characters" at bounding box center [432, 145] width 0 height 0
click at [382, 166] on div "Messages" at bounding box center [395, 157] width 74 height 24
click at [358, 145] on input "Messages" at bounding box center [358, 145] width 0 height 0
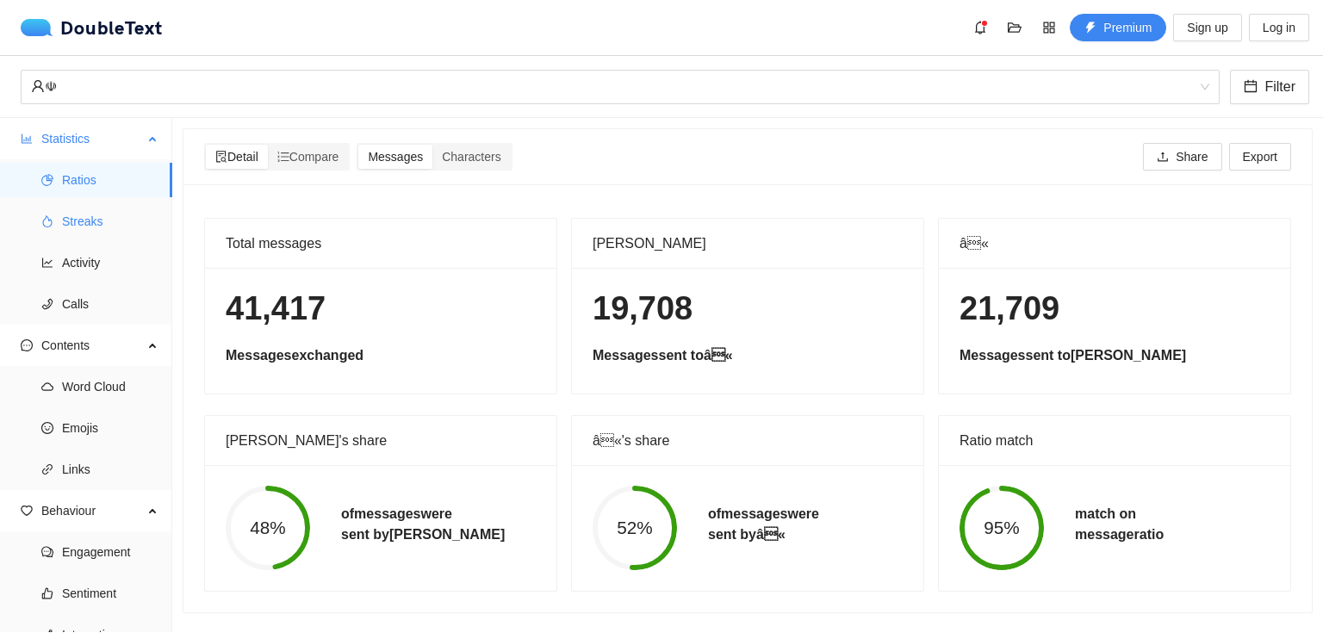
click at [86, 214] on span "Streaks" at bounding box center [110, 221] width 96 height 34
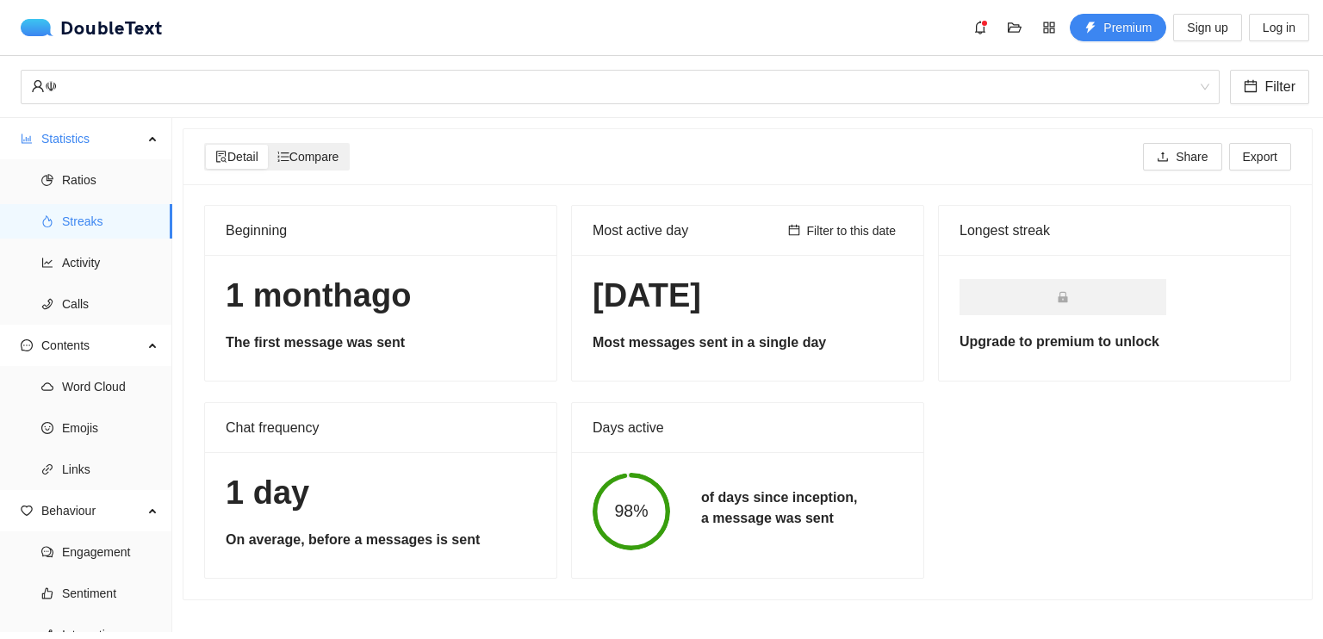
click at [293, 163] on span "Compare" at bounding box center [308, 157] width 62 height 14
click at [268, 145] on input "Compare" at bounding box center [268, 145] width 0 height 0
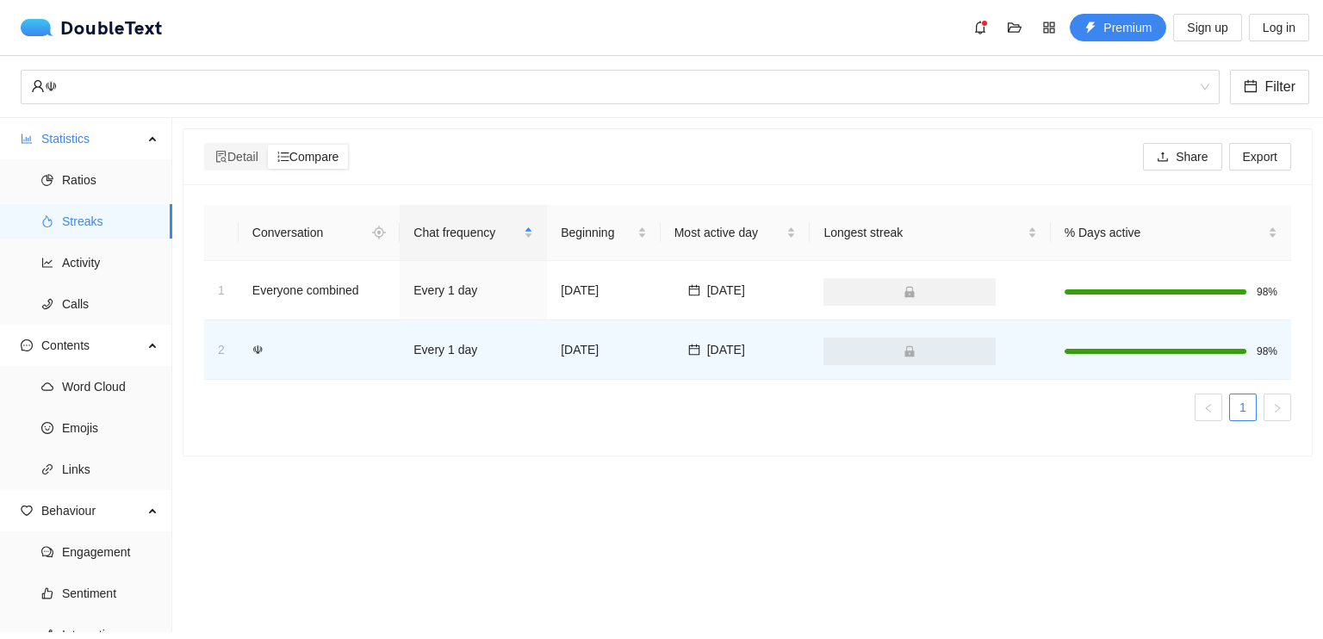
click at [276, 226] on div "Conversation" at bounding box center [305, 233] width 113 height 28
click at [228, 168] on div "Detail" at bounding box center [237, 157] width 62 height 24
click at [206, 145] on input "Detail" at bounding box center [206, 145] width 0 height 0
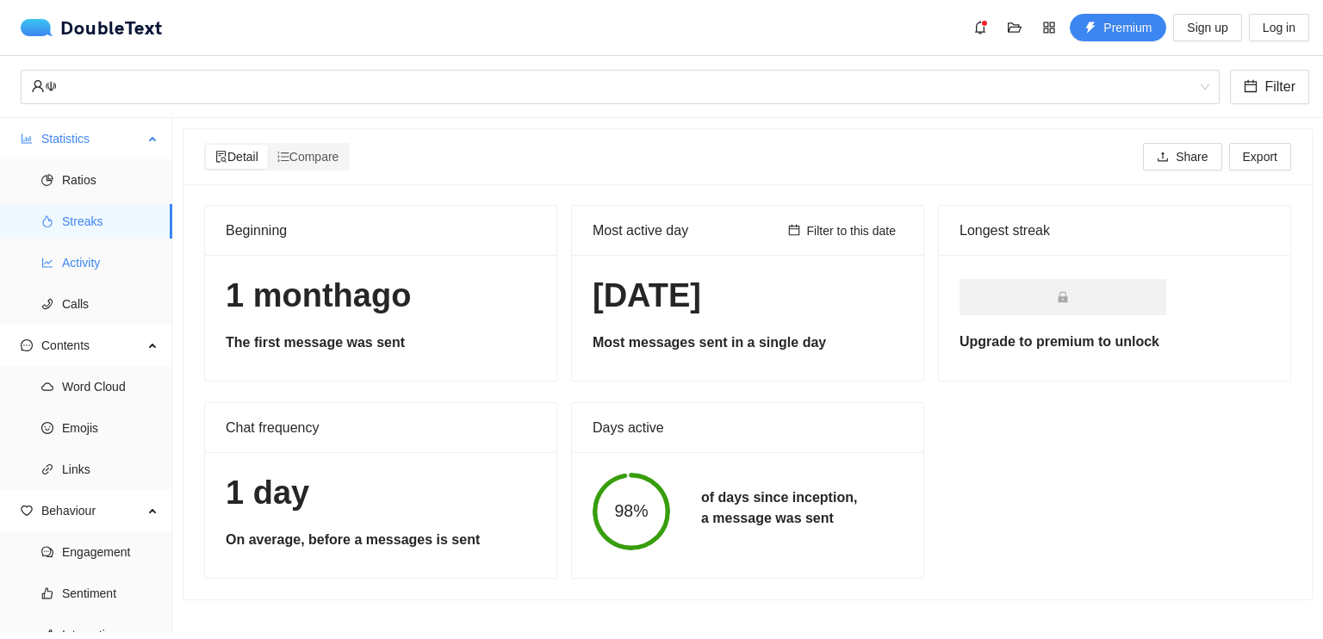
click at [90, 262] on span "Activity" at bounding box center [110, 262] width 96 height 34
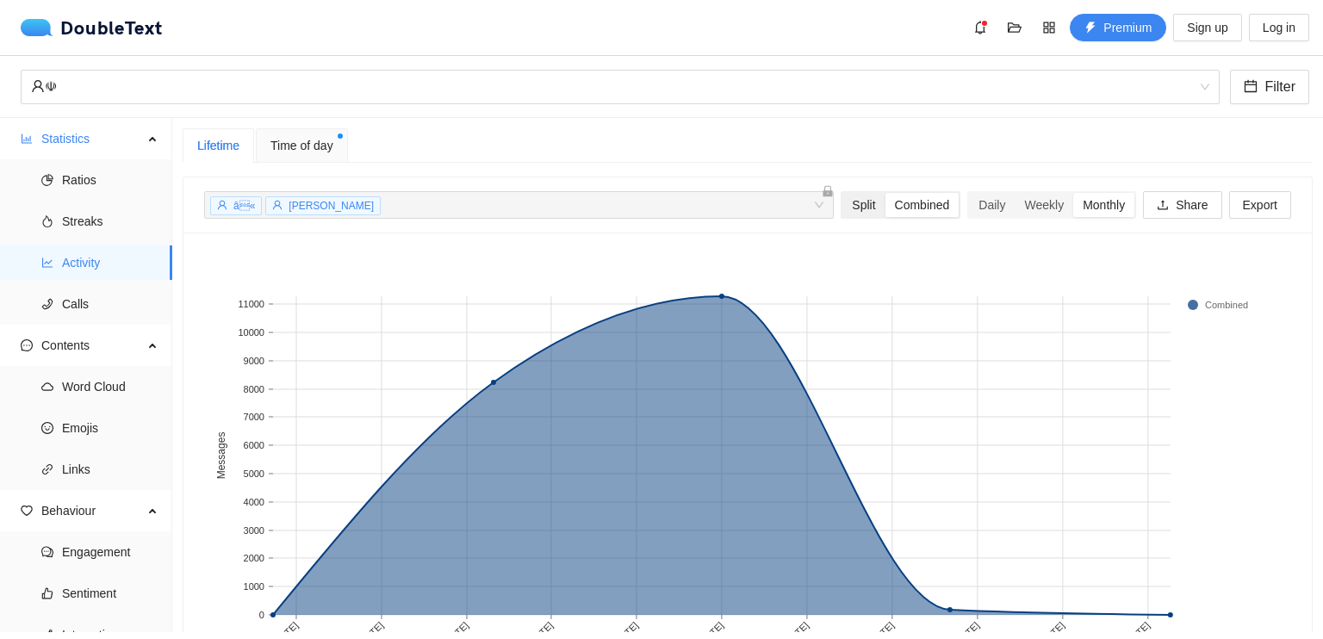
click at [842, 207] on div "Split" at bounding box center [863, 205] width 42 height 24
click at [842, 193] on input "Split" at bounding box center [842, 193] width 0 height 0
click at [889, 202] on div "Combined" at bounding box center [922, 205] width 74 height 24
click at [885, 193] on input "Combined" at bounding box center [885, 193] width 0 height 0
click at [978, 202] on div "Daily" at bounding box center [992, 205] width 46 height 24
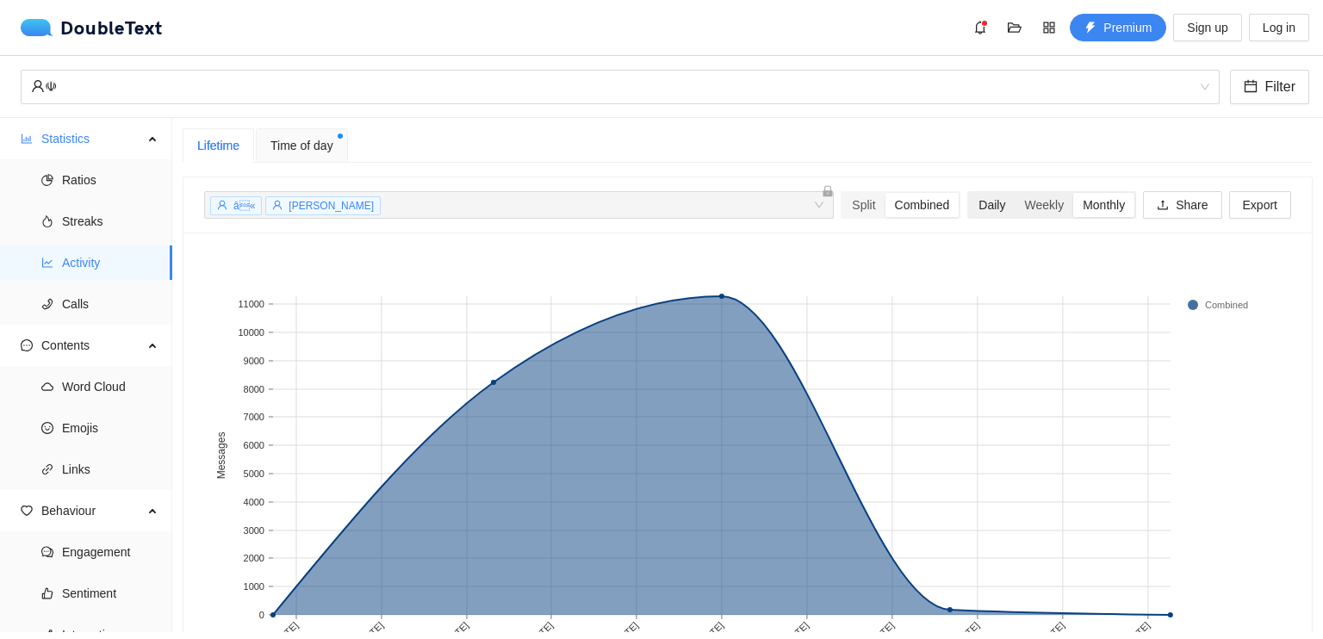
click at [969, 193] on input "Daily" at bounding box center [969, 193] width 0 height 0
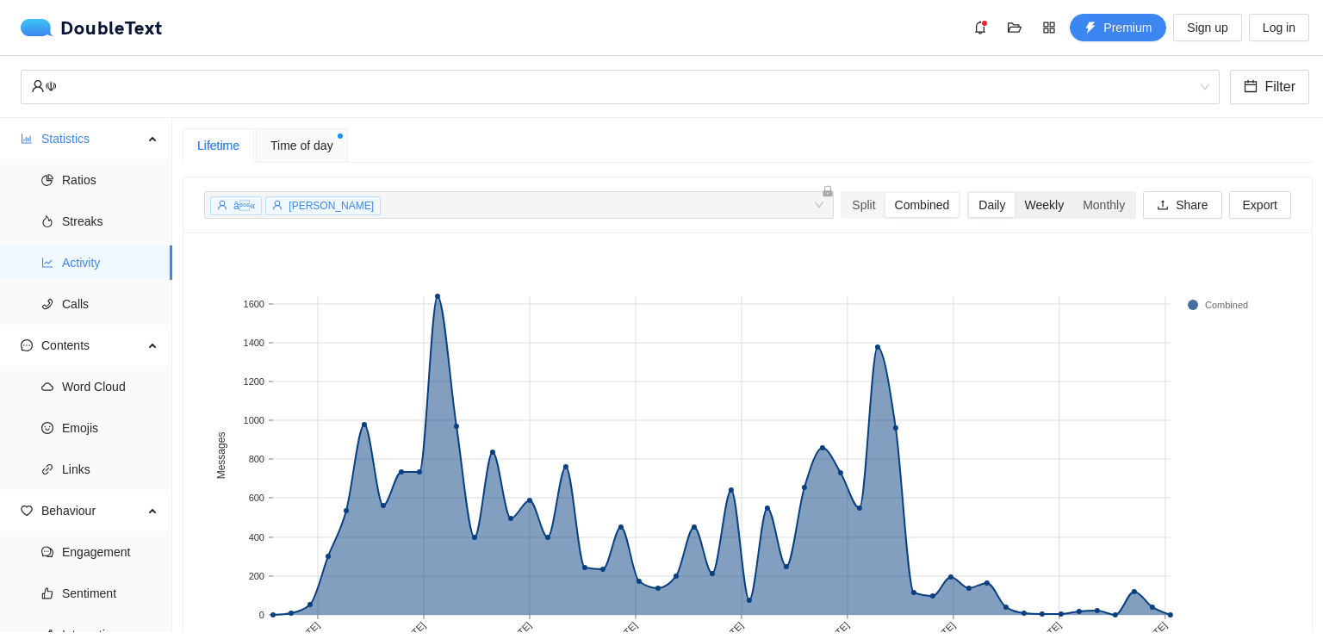
click at [1034, 202] on div "Weekly" at bounding box center [1043, 205] width 59 height 24
click at [1014, 193] on input "Weekly" at bounding box center [1014, 193] width 0 height 0
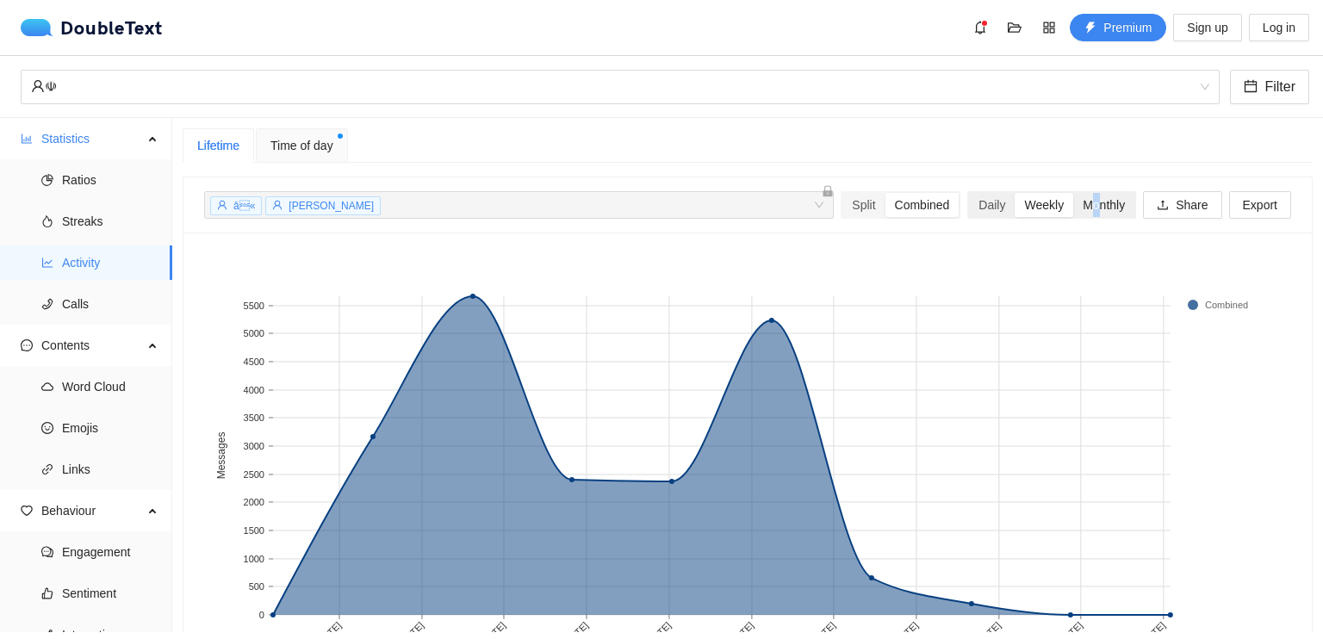
click at [1085, 205] on div "Monthly" at bounding box center [1103, 205] width 61 height 24
click at [1086, 206] on div "Monthly" at bounding box center [1103, 205] width 61 height 24
click at [1073, 193] on input "Monthly" at bounding box center [1073, 193] width 0 height 0
